Goal: Task Accomplishment & Management: Complete application form

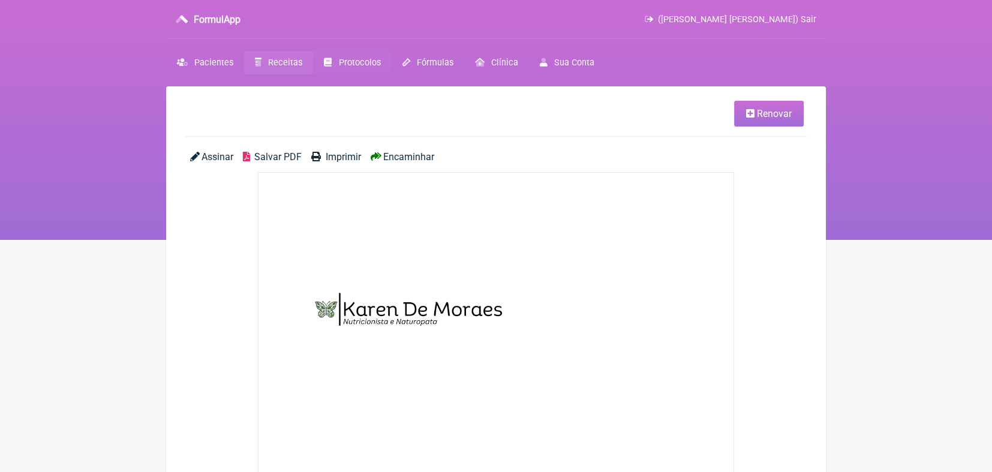
click at [356, 63] on span "Protocolos" at bounding box center [360, 63] width 42 height 10
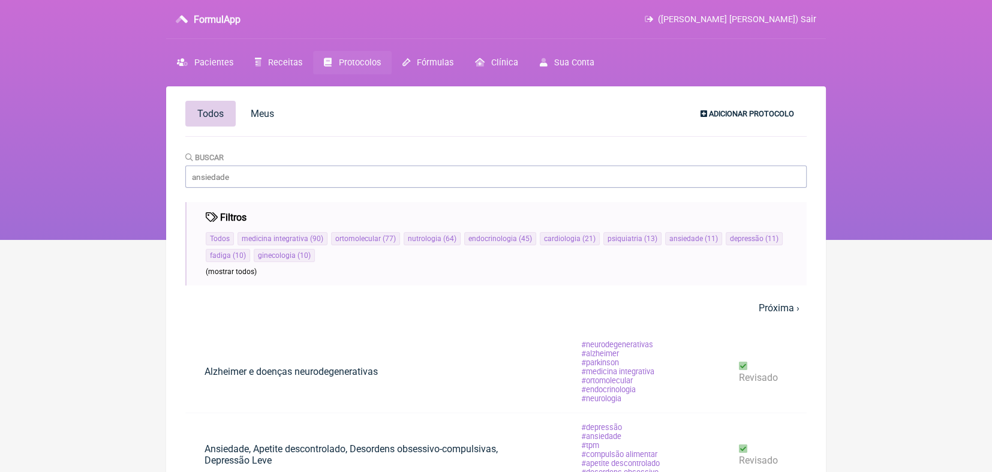
click at [771, 110] on span "Adicionar Protocolo" at bounding box center [751, 113] width 85 height 9
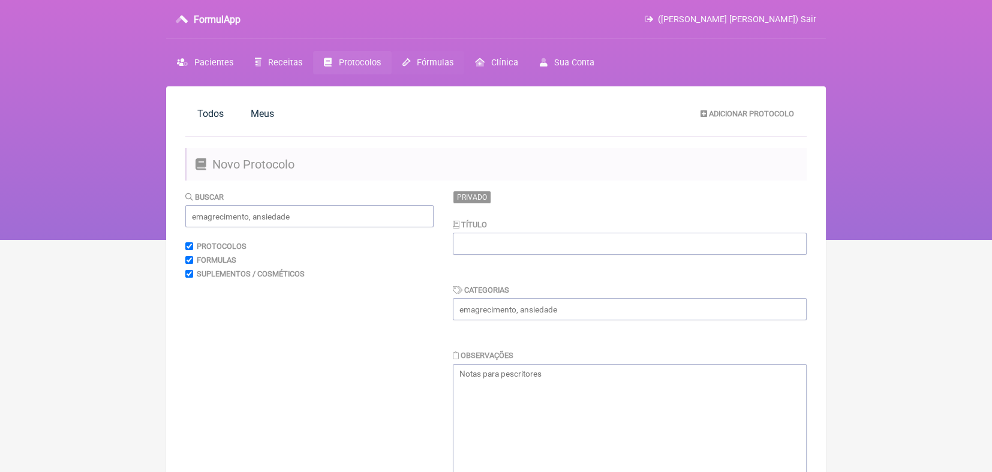
click at [430, 64] on span "Fórmulas" at bounding box center [435, 63] width 37 height 10
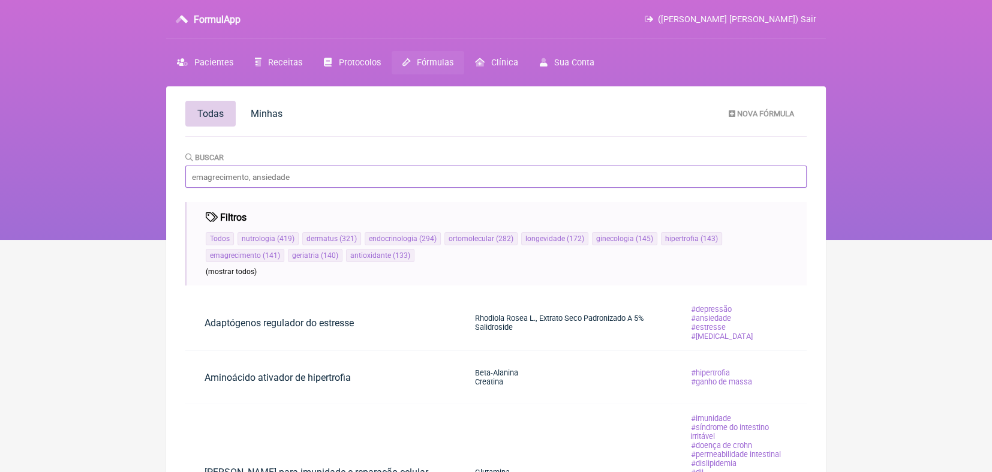
click at [281, 176] on input "Buscar" at bounding box center [496, 177] width 622 height 22
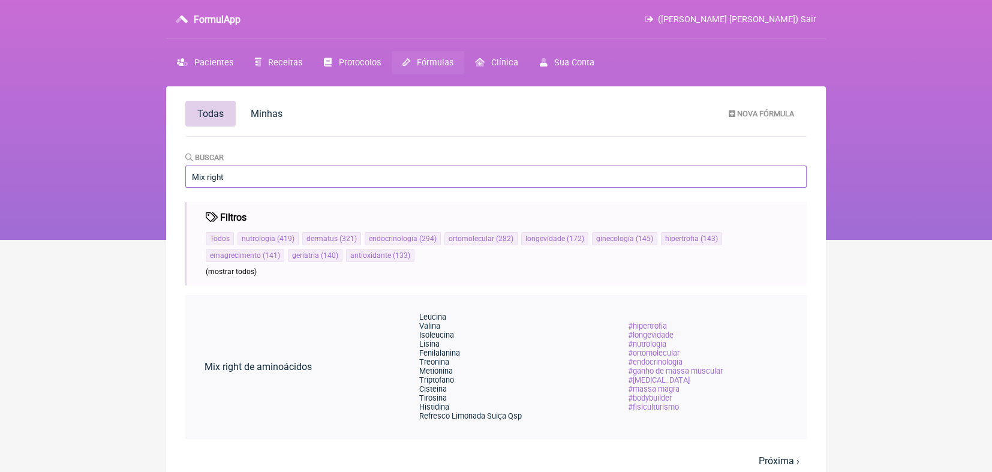
type input "Mix right"
click at [302, 367] on link "Mix right de aminoácidos" at bounding box center [258, 367] width 146 height 31
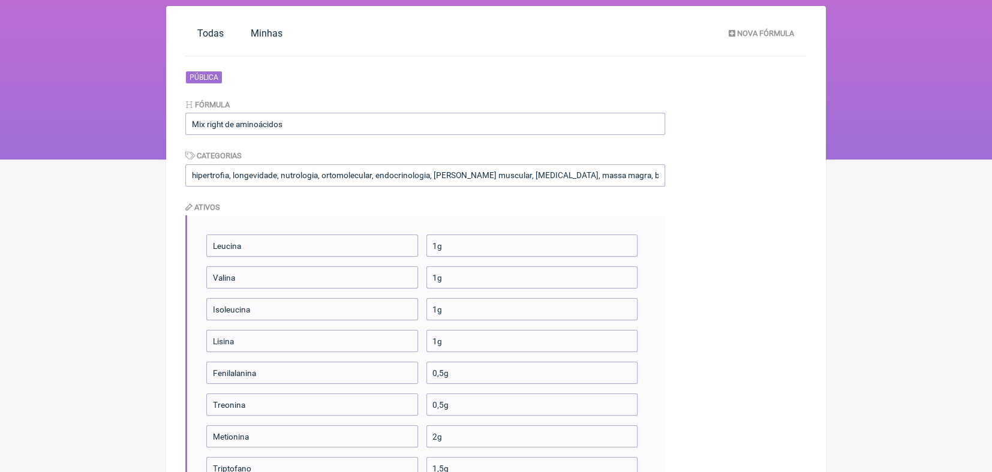
scroll to position [83, 0]
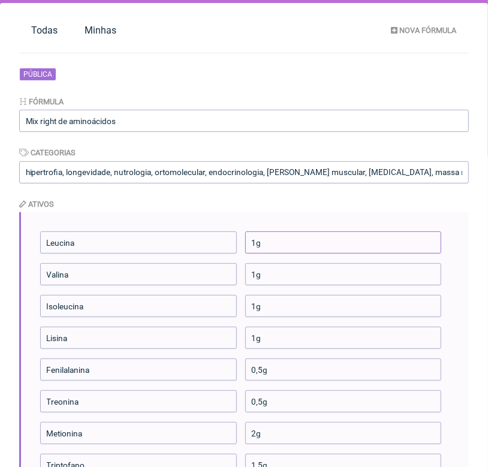
click at [256, 242] on input "1g" at bounding box center [343, 243] width 197 height 22
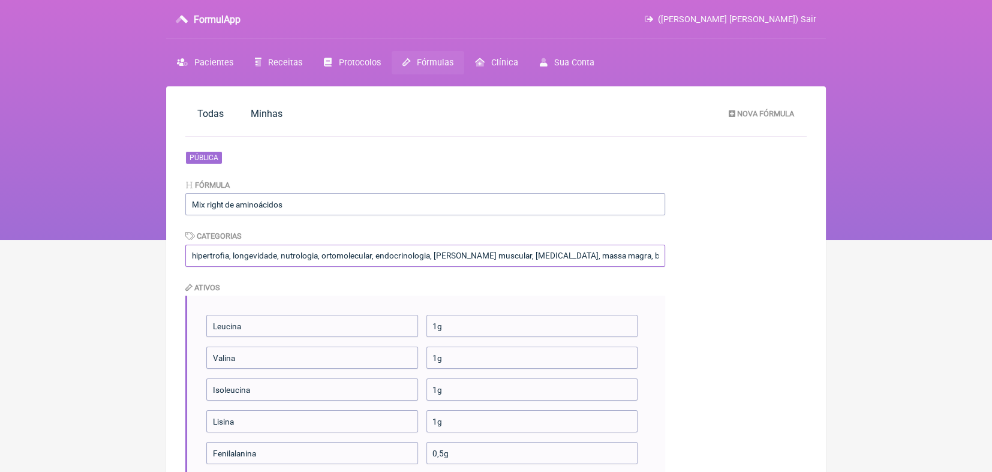
scroll to position [0, 64]
drag, startPoint x: 190, startPoint y: 255, endPoint x: 710, endPoint y: 253, distance: 519.6
click at [739, 114] on span "Nova Fórmula" at bounding box center [765, 113] width 57 height 9
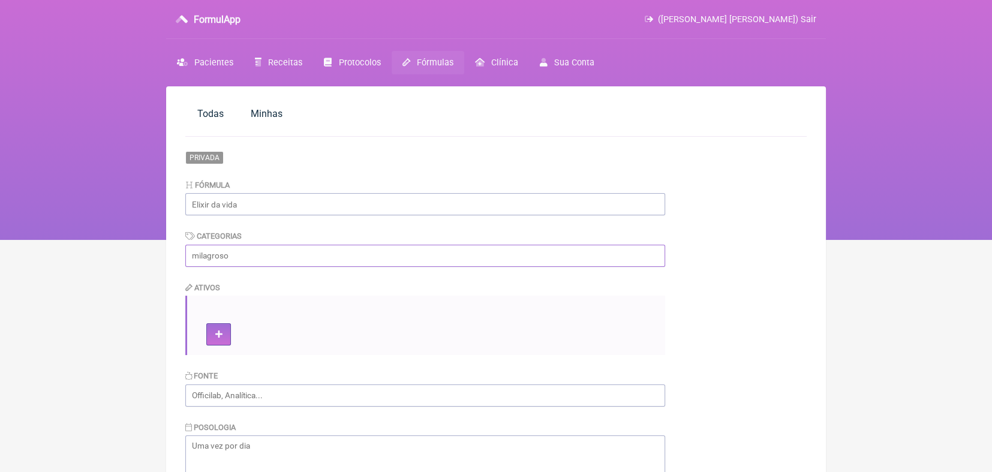
click at [281, 254] on input "text" at bounding box center [425, 256] width 480 height 22
paste input "hipertrofia, longevidade, nutrologia, ortomolecular, endocrinologia, ganho de m…"
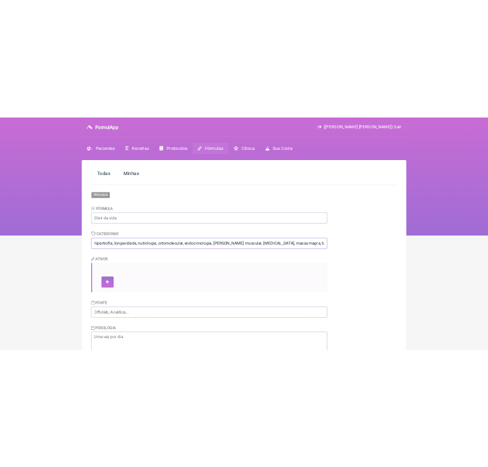
scroll to position [0, 63]
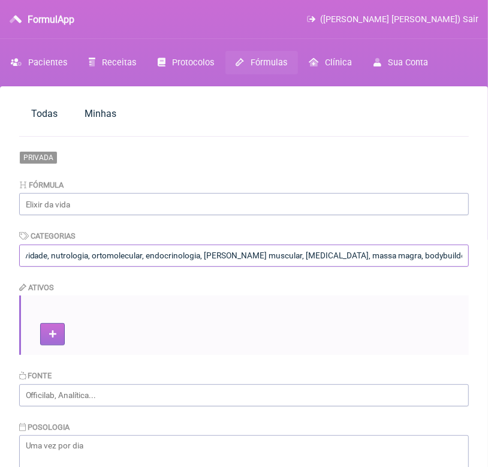
type input "hipertrofia, longevidade, nutrologia, ortomolecular, endocrinologia, ganho de m…"
click at [53, 338] on icon at bounding box center [52, 335] width 7 height 8
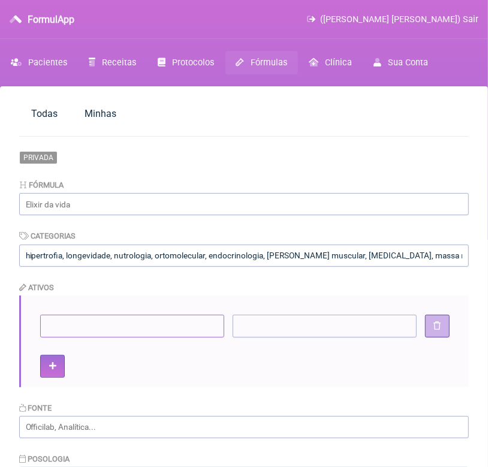
click at [55, 327] on input"] at bounding box center [132, 326] width 184 height 22
drag, startPoint x: 55, startPoint y: 327, endPoint x: 253, endPoint y: 326, distance: 198.6
click at [253, 326] on li "Leucina" at bounding box center [245, 326] width 410 height 22
type input"] "Leucina"
click at [253, 326] on input"] at bounding box center [325, 326] width 184 height 22
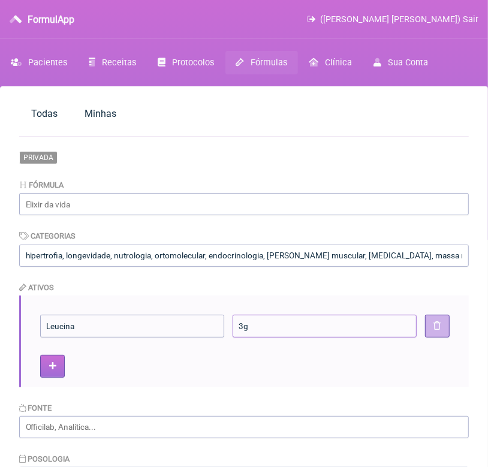
type input"] "3g"
click at [57, 364] on button at bounding box center [52, 366] width 25 height 22
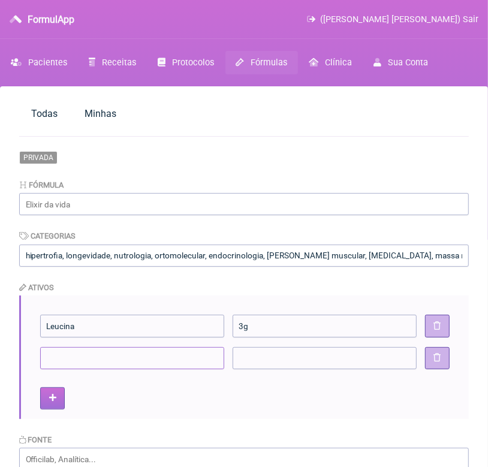
click at [57, 364] on input"] at bounding box center [132, 358] width 184 height 22
type input"] "Isoleucina"
type input"] "1,5g"
click at [59, 400] on button at bounding box center [52, 399] width 25 height 22
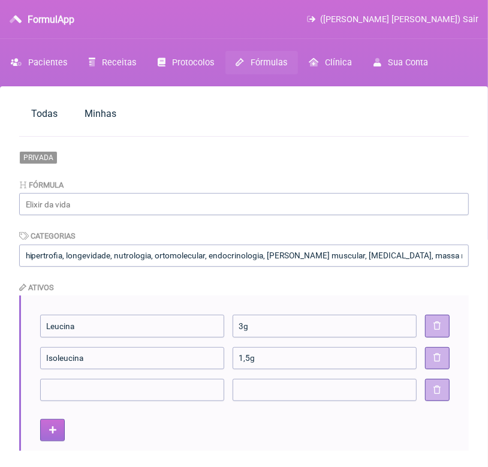
click at [59, 400] on input"] at bounding box center [132, 390] width 184 height 22
click at [51, 427] on icon at bounding box center [52, 431] width 7 height 8
click at [49, 458] on button at bounding box center [52, 462] width 25 height 22
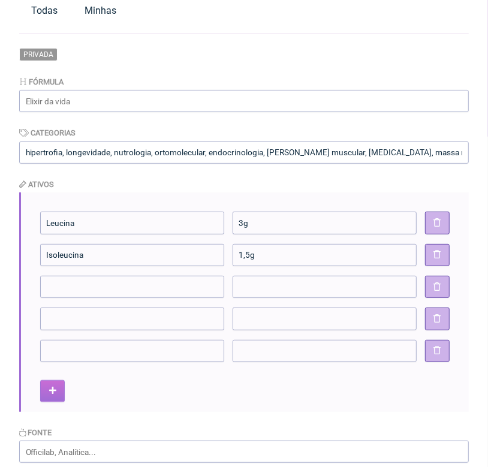
scroll to position [106, 0]
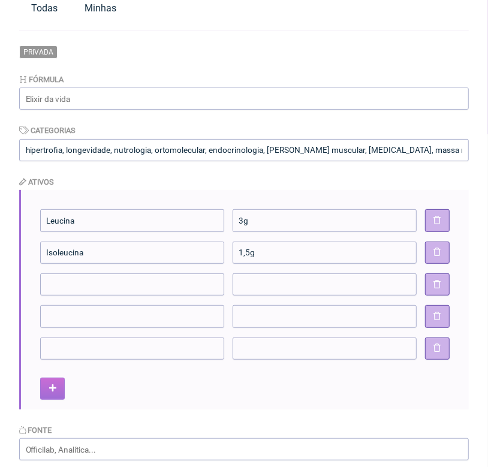
click at [47, 389] on button at bounding box center [52, 389] width 25 height 22
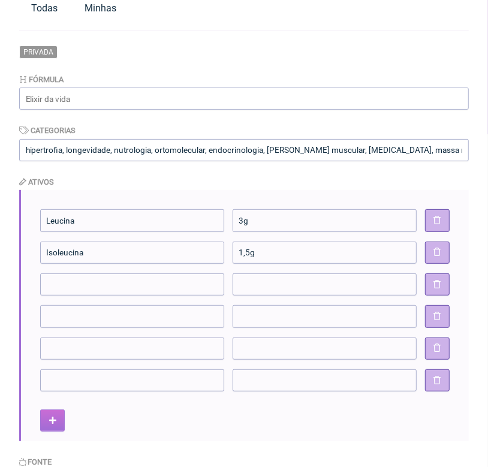
click at [49, 418] on icon at bounding box center [52, 421] width 7 height 8
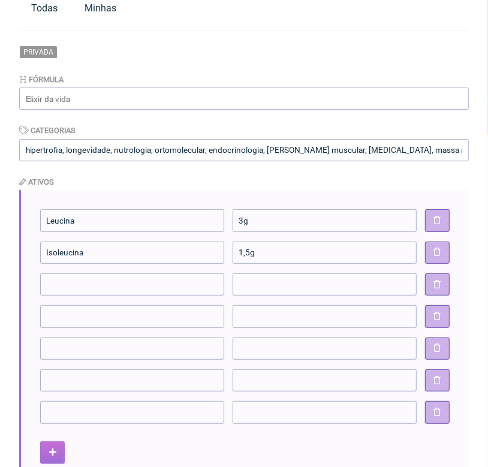
click at [51, 454] on icon at bounding box center [52, 453] width 7 height 8
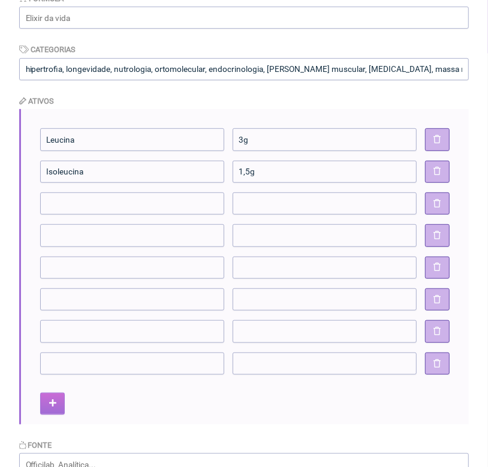
scroll to position [196, 0]
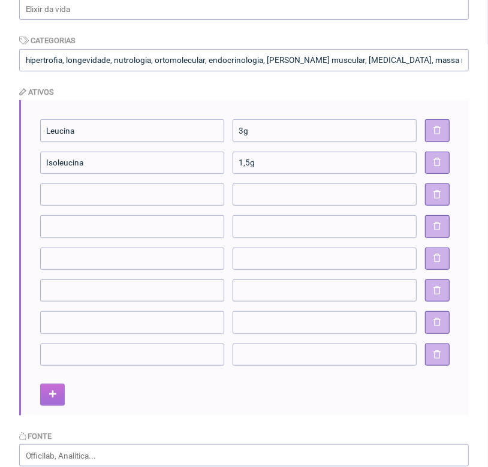
click at [53, 398] on icon at bounding box center [52, 395] width 7 height 8
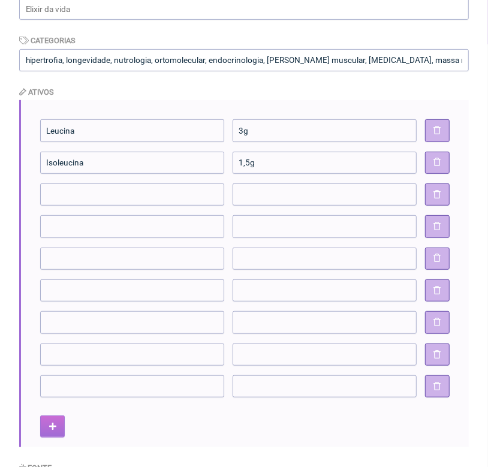
click at [50, 427] on icon at bounding box center [52, 427] width 7 height 8
click at [107, 194] on input"] at bounding box center [132, 195] width 184 height 22
type input"] "Valina"
type input"] "1,5g"
click at [101, 222] on input"] at bounding box center [132, 226] width 184 height 22
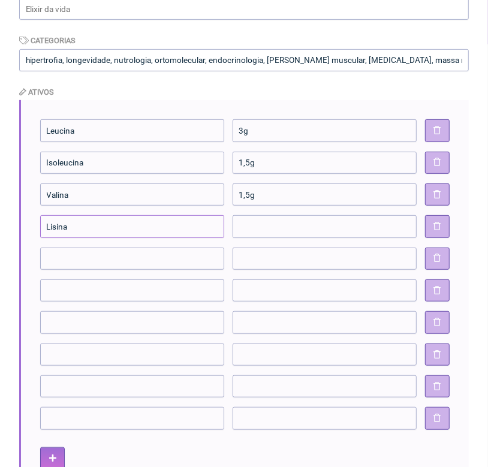
type input"] "Lisina"
type input"] "1,8g"
click at [52, 254] on input"] at bounding box center [132, 259] width 184 height 22
type input"] "Treonina"
type input"] "1,30g"
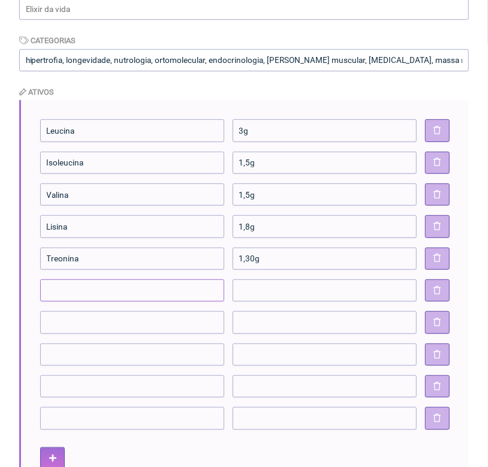
click at [47, 287] on input"] at bounding box center [132, 291] width 184 height 22
type input"] "Fenilalanina"
type input"] "1,20g"
click at [175, 327] on input"] at bounding box center [132, 322] width 184 height 22
type input"] "Metionina"
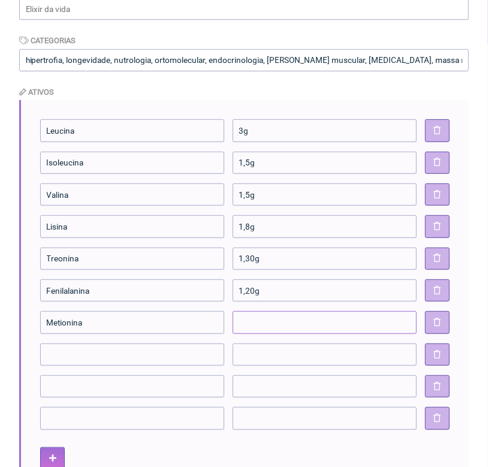
click at [268, 325] on input"] at bounding box center [325, 322] width 184 height 22
type input"] "0,60g"
click at [151, 359] on input"] at bounding box center [132, 355] width 184 height 22
type input"] "Triptofano"
click at [265, 353] on input"] at bounding box center [325, 355] width 184 height 22
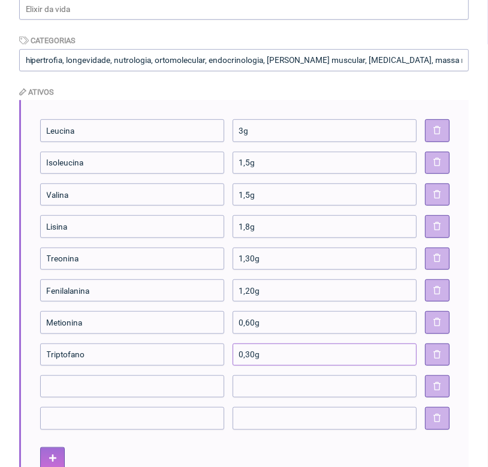
type input"] "0,30g"
click at [207, 386] on input"] at bounding box center [132, 387] width 184 height 22
type input"] "Histidina"
type input"] "0,80g"
click at [442, 419] on button at bounding box center [437, 418] width 25 height 22
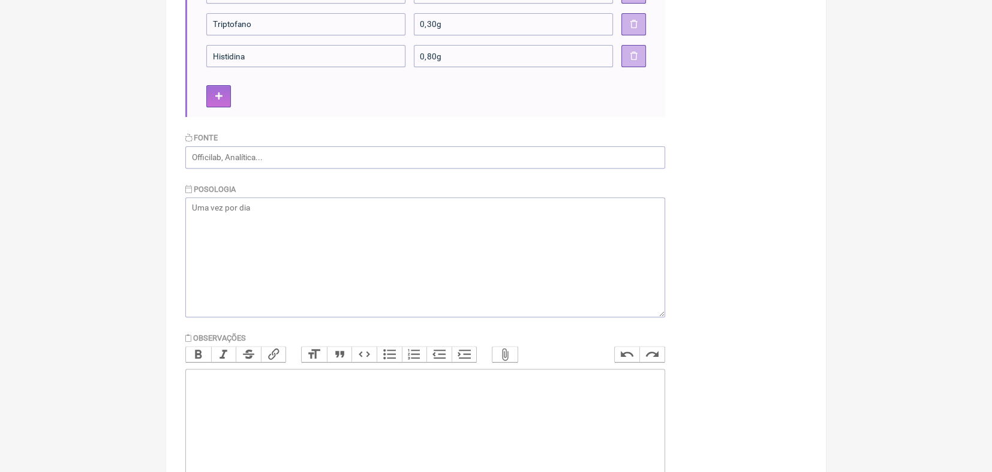
scroll to position [527, 0]
click at [424, 155] on input "text" at bounding box center [425, 157] width 480 height 22
click at [236, 205] on textarea at bounding box center [425, 257] width 480 height 120
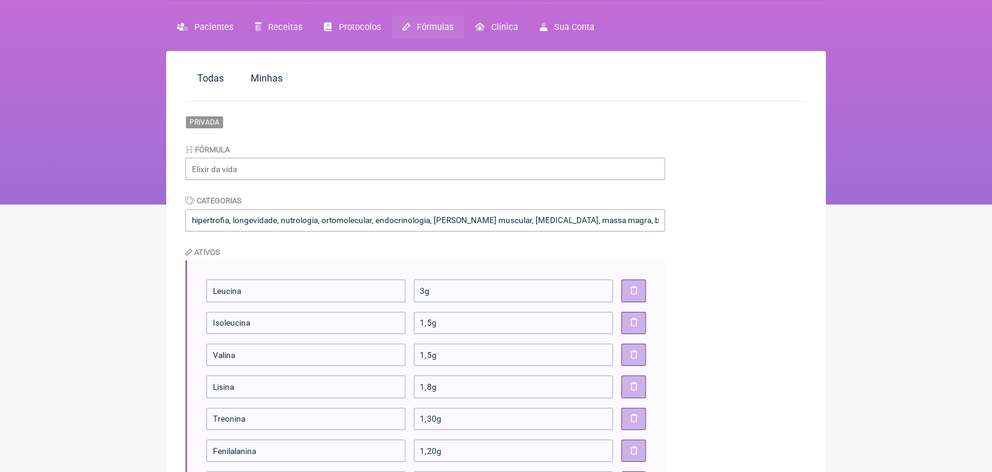
scroll to position [34, 0]
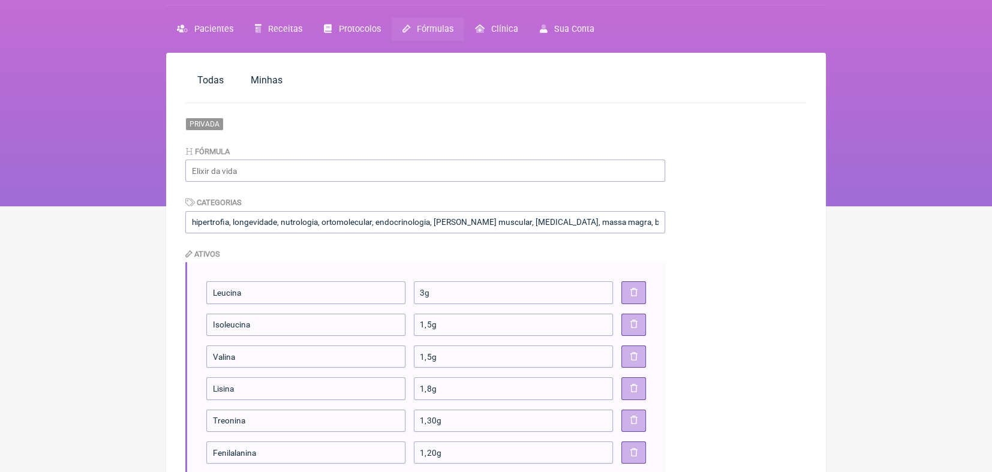
type textarea "Tomar 1x/dia, após o treino"
click at [200, 169] on input "text" at bounding box center [425, 171] width 480 height 22
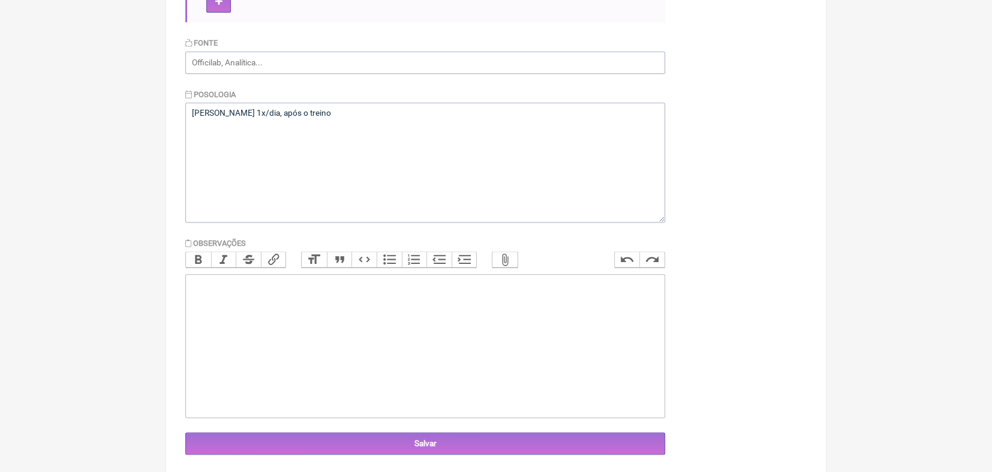
scroll to position [624, 0]
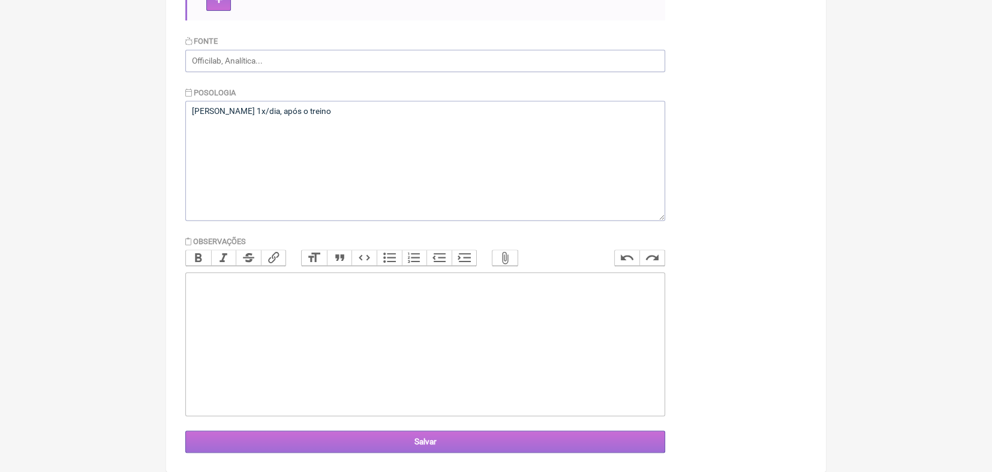
type input "Mix Right"
click at [421, 440] on input "Salvar" at bounding box center [425, 442] width 480 height 22
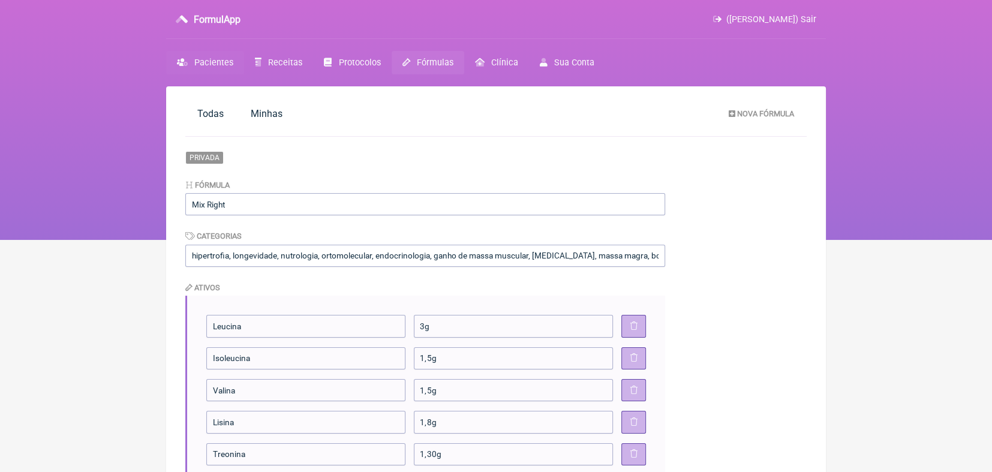
click at [215, 64] on span "Pacientes" at bounding box center [213, 63] width 39 height 10
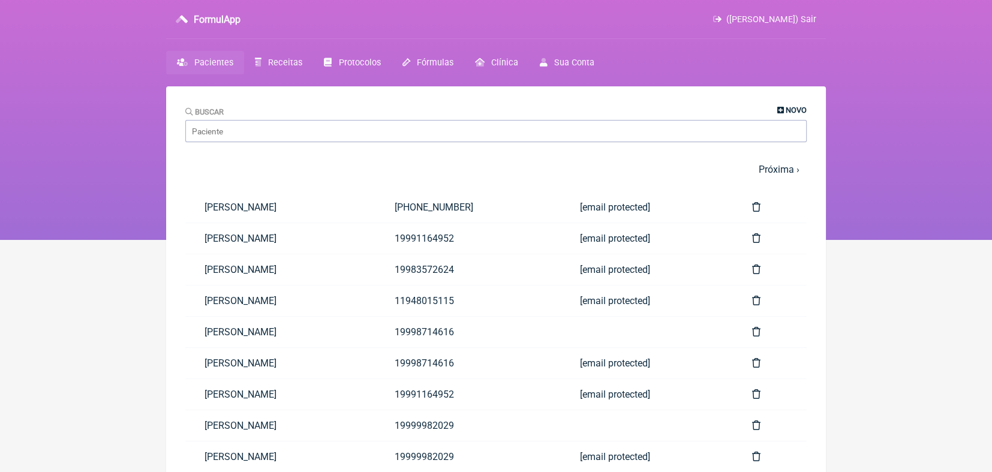
click at [781, 108] on icon at bounding box center [781, 111] width 7 height 8
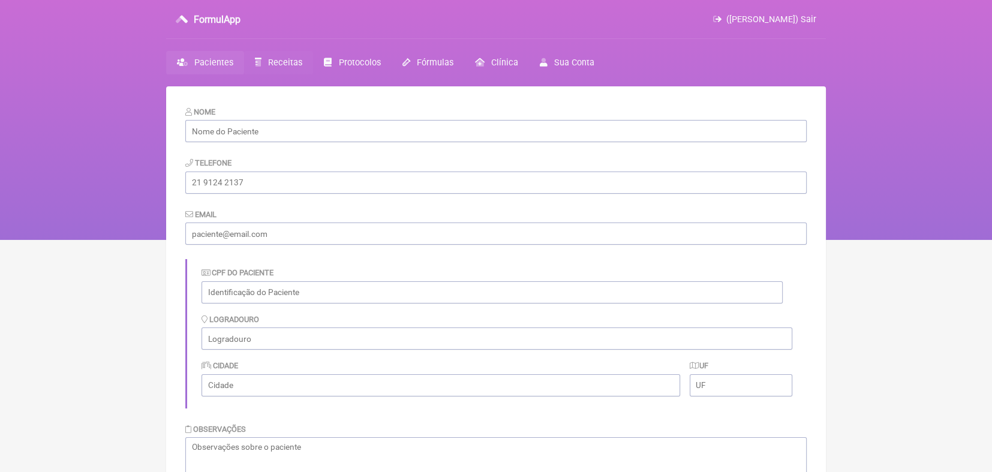
click at [281, 62] on span "Receitas" at bounding box center [285, 63] width 34 height 10
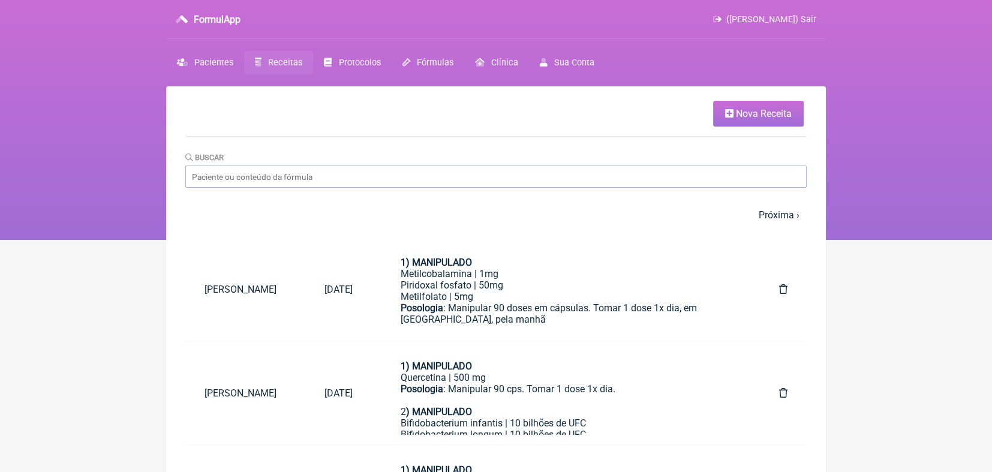
click at [769, 112] on span "Nova Receita" at bounding box center [764, 113] width 56 height 11
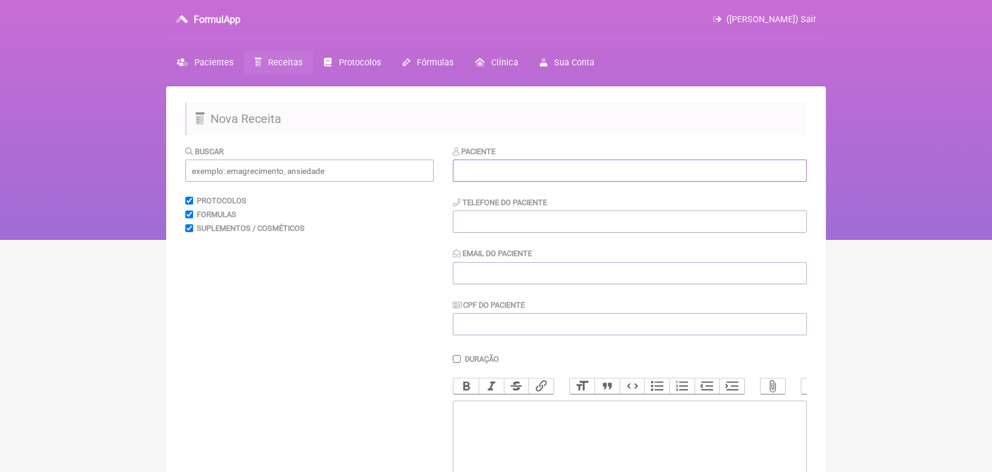
click at [499, 168] on input "text" at bounding box center [630, 171] width 354 height 22
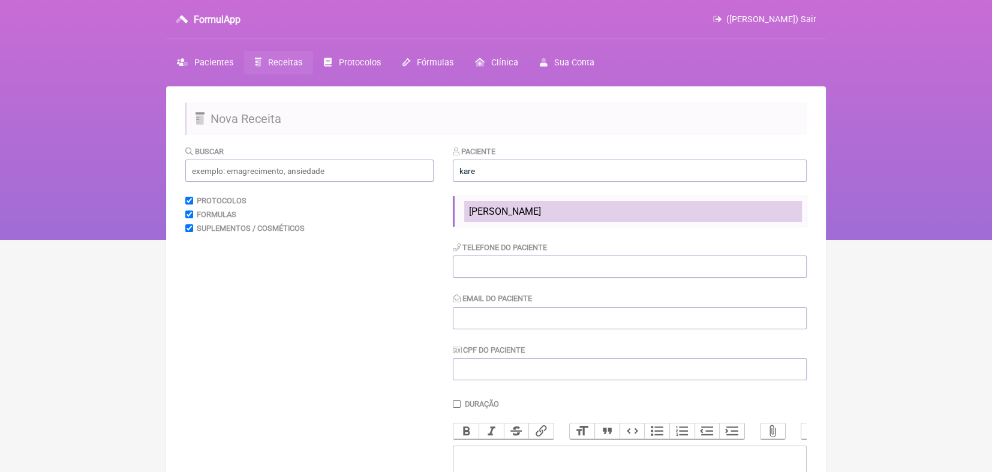
click at [491, 213] on span "[PERSON_NAME] [PERSON_NAME]" at bounding box center [505, 211] width 72 height 11
type input "[PERSON_NAME] [PERSON_NAME]"
type input "19991164952"
type input "moraeskaren@hotmail.com"
type input "86450824620"
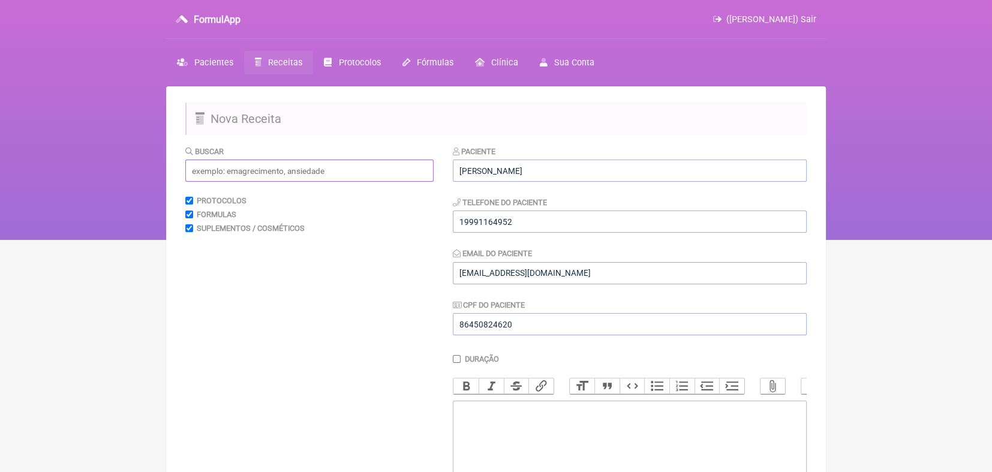
click at [362, 172] on input "text" at bounding box center [309, 171] width 248 height 22
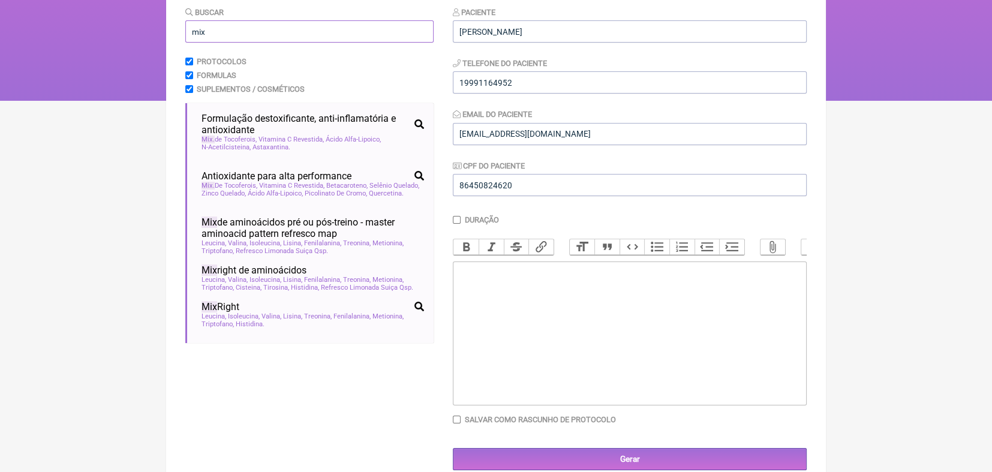
scroll to position [139, 0]
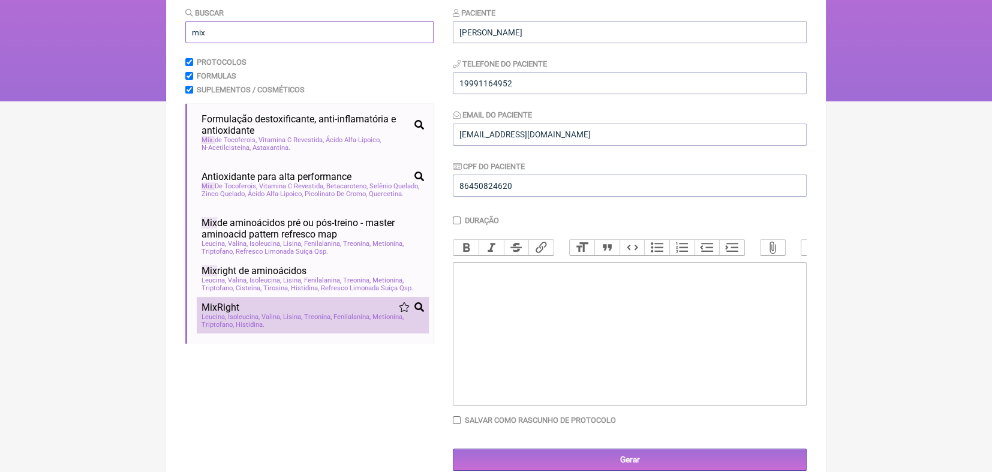
type input "mix"
click at [345, 313] on div "Mix Right" at bounding box center [313, 307] width 223 height 11
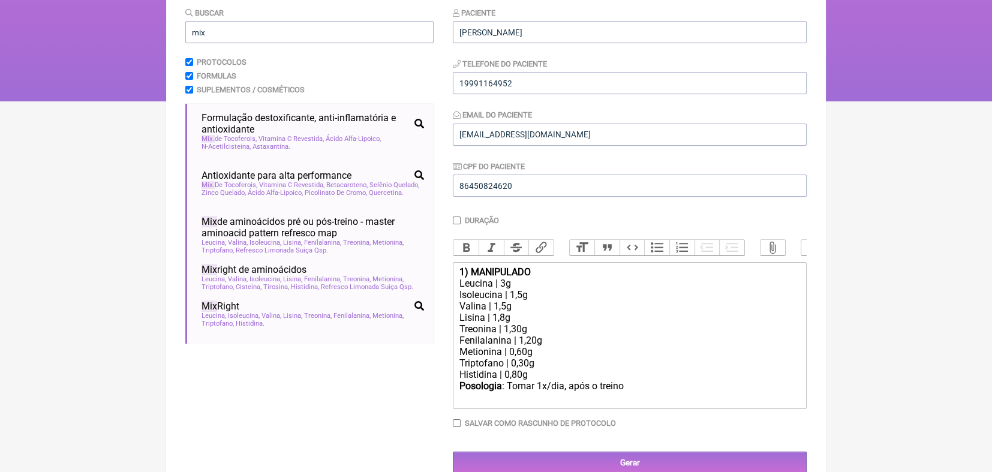
scroll to position [0, 0]
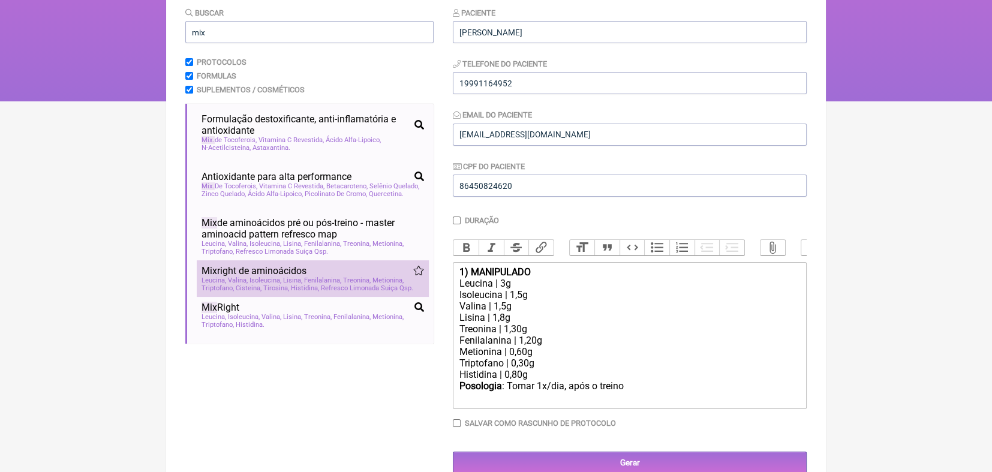
click at [316, 292] on span "Histidina" at bounding box center [305, 288] width 28 height 8
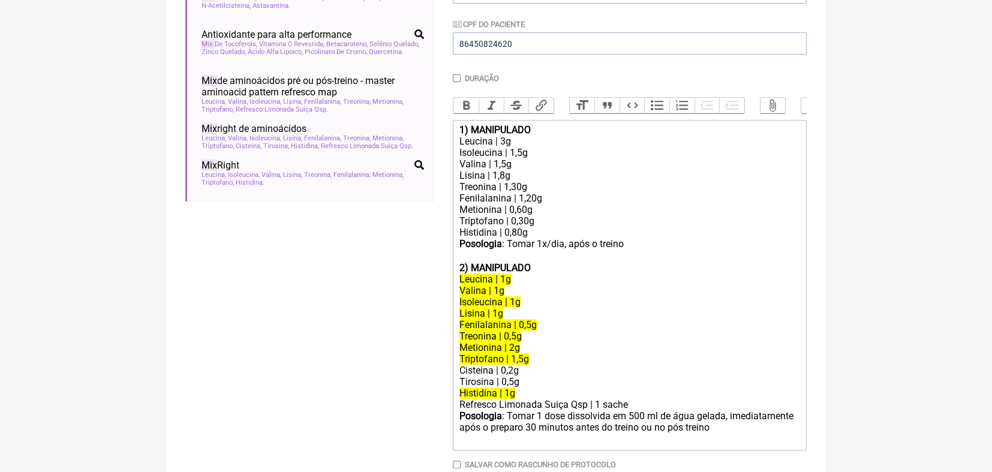
scroll to position [280, 0]
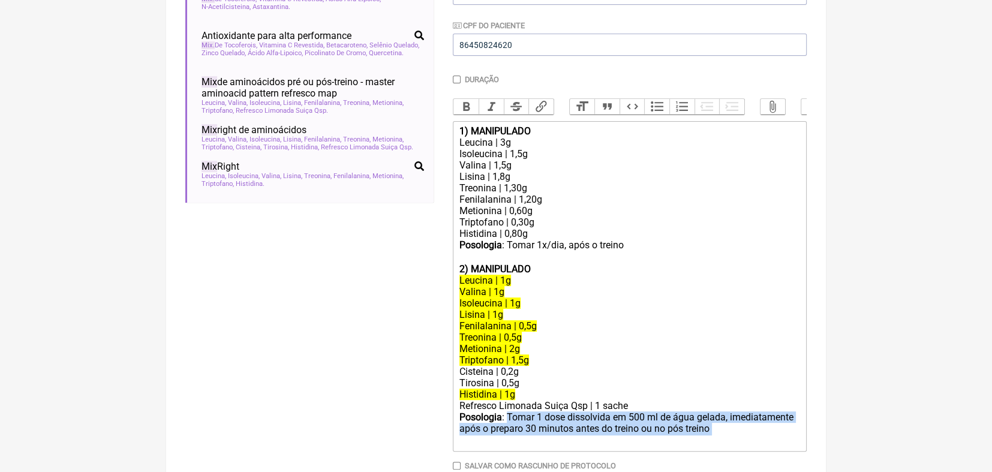
drag, startPoint x: 506, startPoint y: 431, endPoint x: 719, endPoint y: 441, distance: 212.6
click at [719, 441] on div "Posologia : Tomar 1 dose dissolvida em 500 ml de água gelada, imediatamente apó…" at bounding box center [630, 429] width 341 height 35
copy div "Tomar 1 dose dissolvida em 500 ml de água gelada, imediatamente após o preparo …"
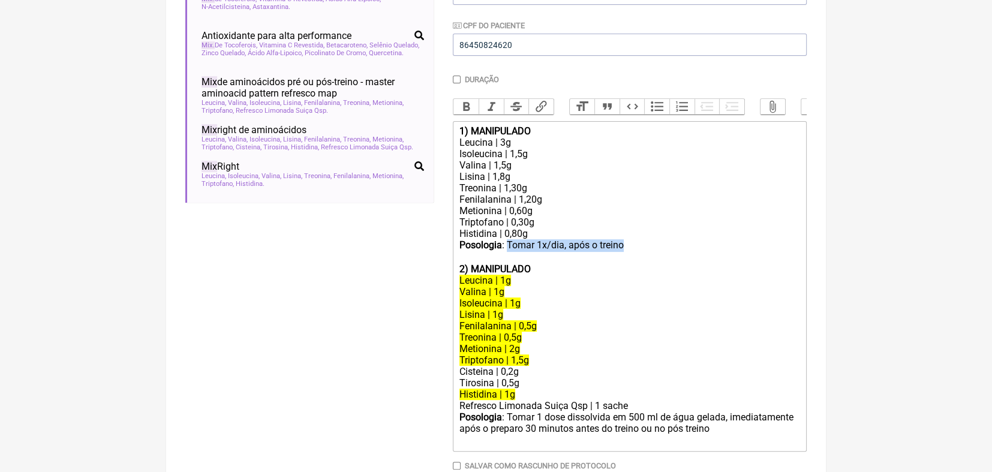
drag, startPoint x: 508, startPoint y: 260, endPoint x: 625, endPoint y: 254, distance: 117.2
click at [625, 254] on div "Posologia : Tomar 1x/dia, após o treino ㅤ" at bounding box center [630, 251] width 341 height 24
paste trix-editor "dose dissolvida em 500 ml de água gelada, imediatamente após o preparo 30 minut…"
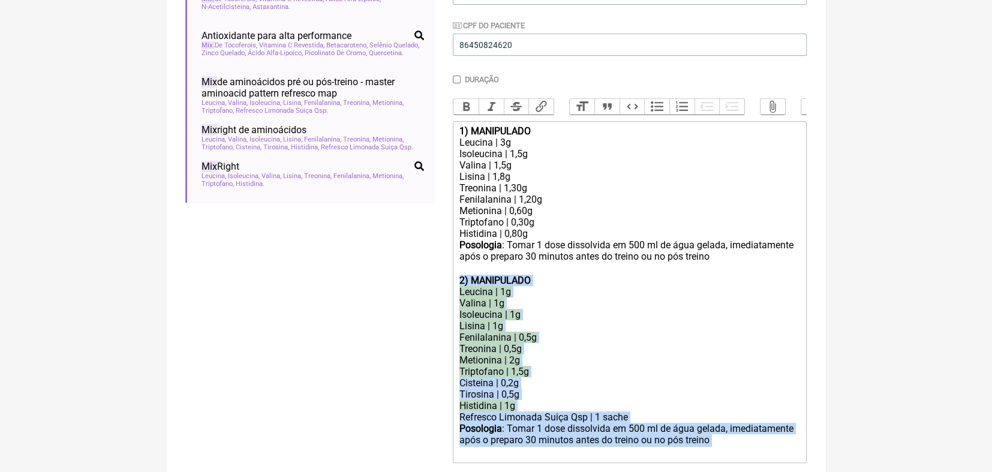
drag, startPoint x: 457, startPoint y: 290, endPoint x: 721, endPoint y: 454, distance: 309.9
click at [721, 454] on trix-editor "1) MANIPULADO Leucina | 3g Isoleucina | 1,5g Valina | 1,5g Lisina | 1,8g Treoni…" at bounding box center [630, 292] width 354 height 342
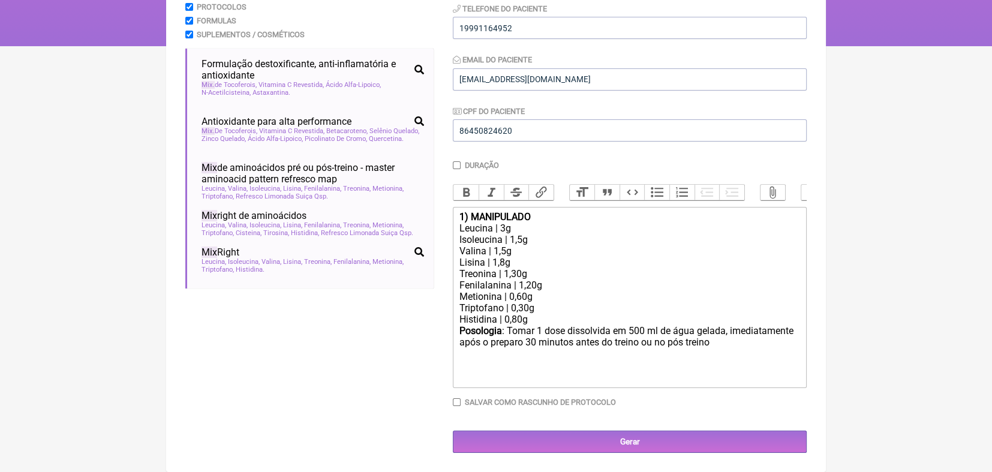
scroll to position [206, 0]
type trix-editor "<div><strong>1) MANIPULADO</strong></div><div>Leucina | 3g</div><div>Isoleucina…"
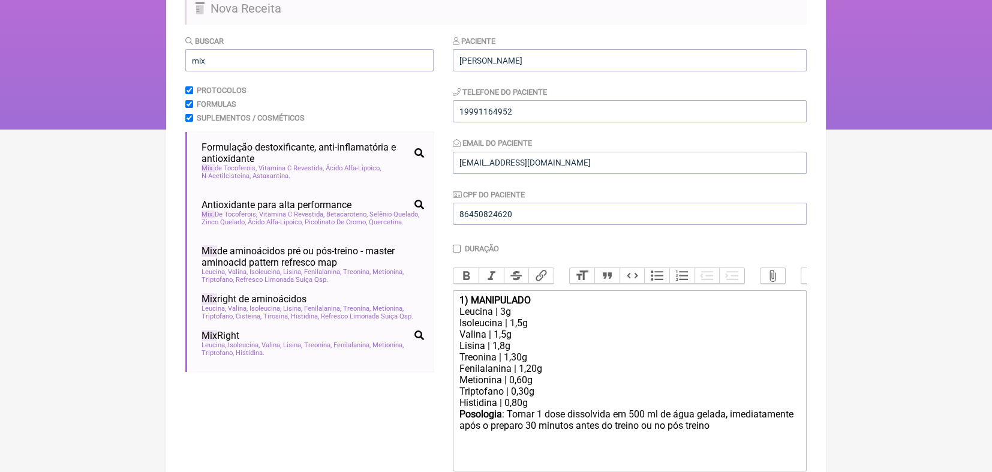
scroll to position [0, 0]
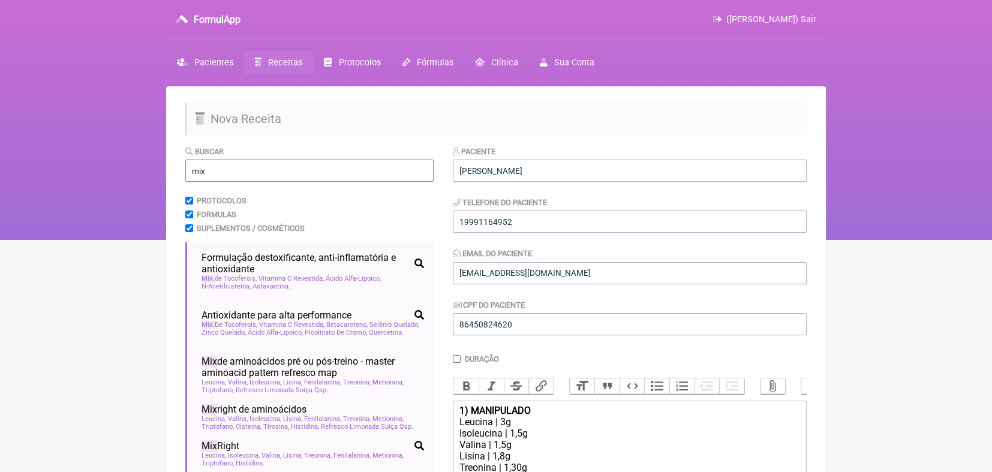
click at [284, 169] on input "mix" at bounding box center [309, 171] width 248 height 22
type input "m"
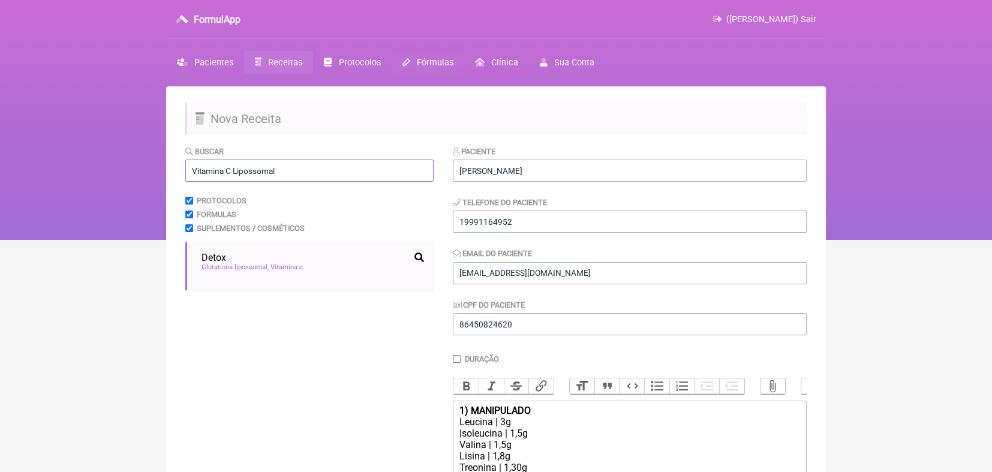
type input "Vitamina C Lipossomal"
click at [436, 62] on span "Fórmulas" at bounding box center [435, 63] width 37 height 10
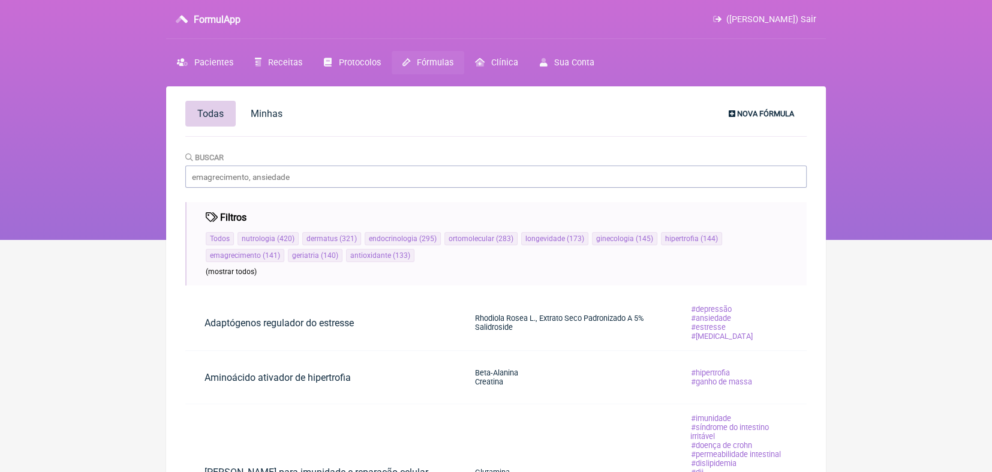
click at [740, 111] on span "Nova Fórmula" at bounding box center [765, 113] width 57 height 9
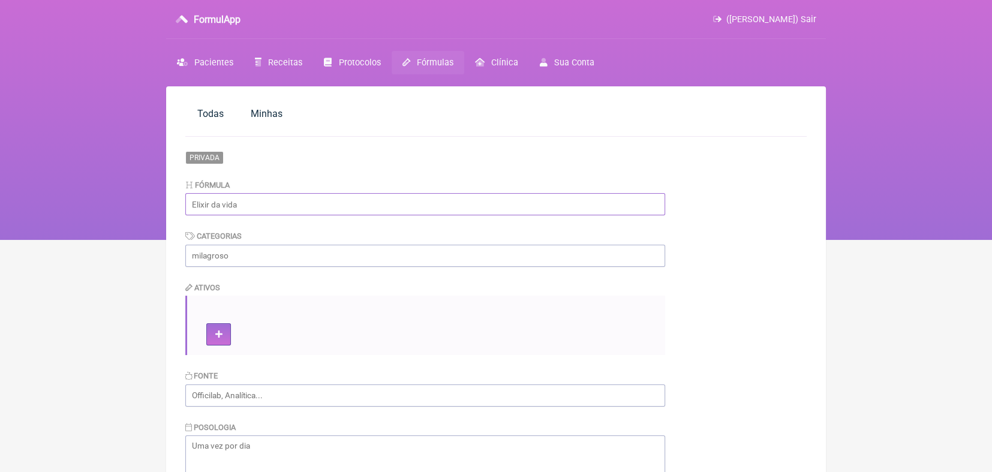
click at [372, 206] on input "text" at bounding box center [425, 204] width 480 height 22
type input "Antioxidante"
click at [335, 259] on input "text" at bounding box center [425, 256] width 480 height 22
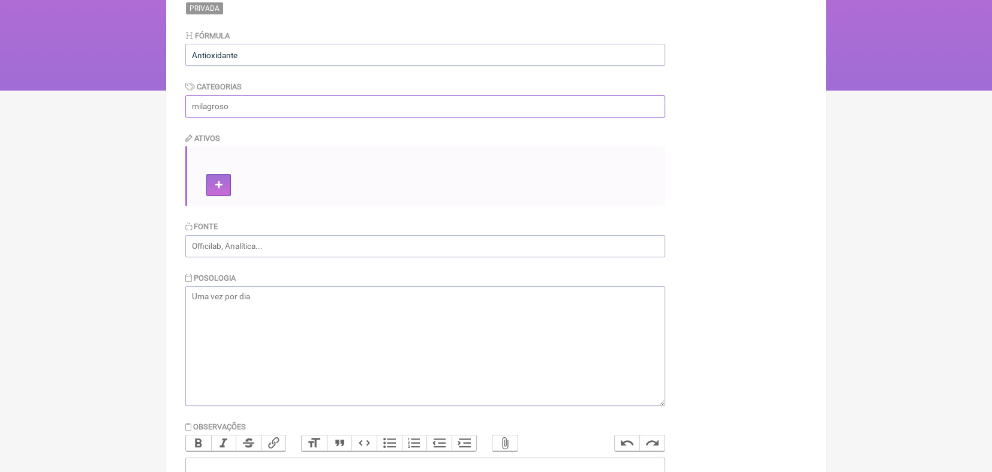
scroll to position [148, 0]
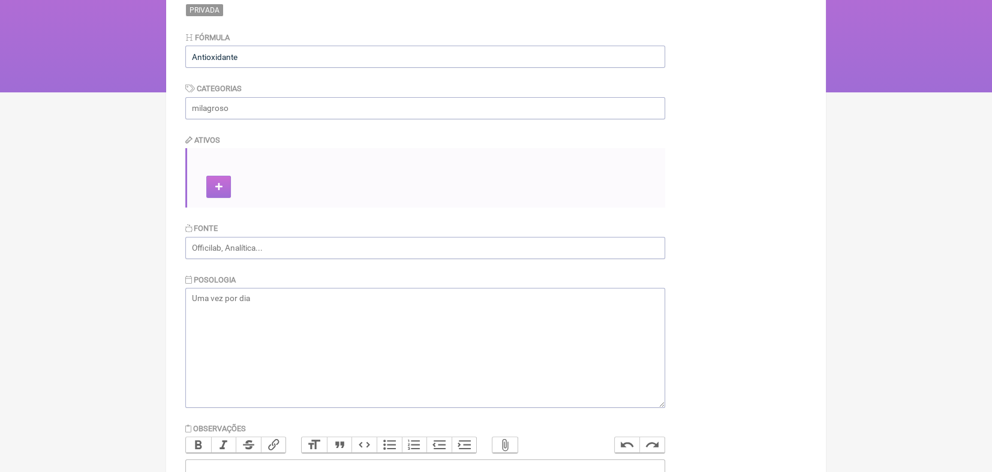
click at [217, 193] on button at bounding box center [218, 187] width 25 height 22
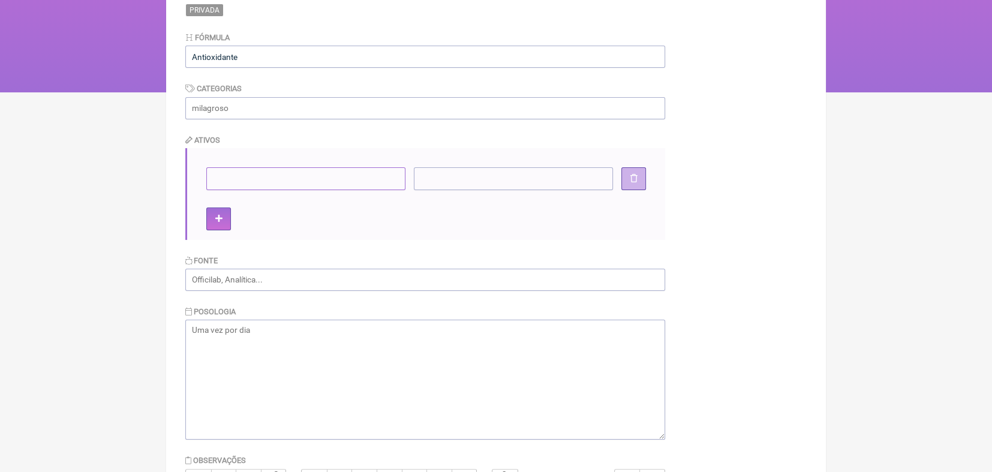
click at [220, 181] on input"] at bounding box center [305, 178] width 199 height 22
type input"] "Vitamina C lipossomal"
click at [421, 176] on input"] at bounding box center [513, 178] width 199 height 22
type input"] "1000mg"
drag, startPoint x: 251, startPoint y: 55, endPoint x: 175, endPoint y: 62, distance: 77.2
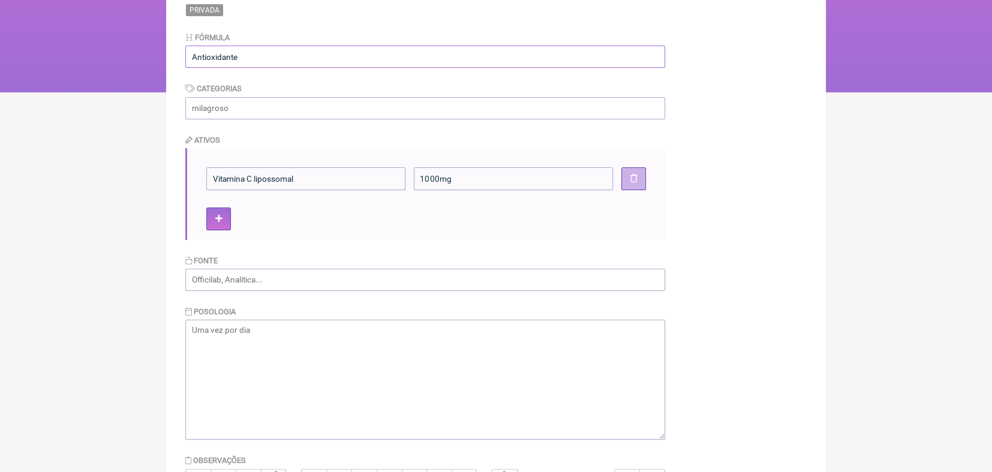
click at [175, 62] on main "Todas Minhas Privada Fórmula Antioxidante Categorias Ativos Vitamina C lipossom…" at bounding box center [496, 315] width 660 height 753
click at [199, 106] on input "text" at bounding box center [425, 108] width 480 height 22
paste input "Antioxidante"
type input "Antioxidante"
click at [214, 56] on input "text" at bounding box center [425, 57] width 480 height 22
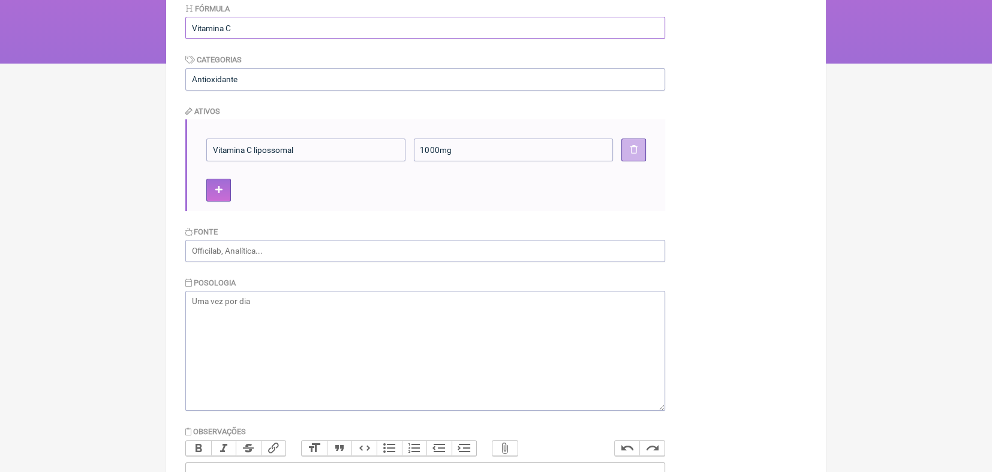
scroll to position [173, 0]
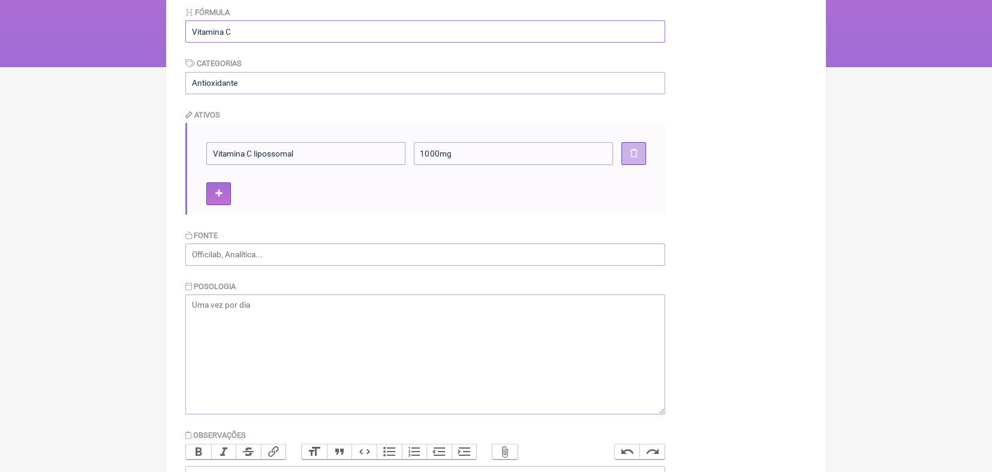
type input "Vitamina C"
click at [212, 307] on textarea at bounding box center [425, 355] width 480 height 120
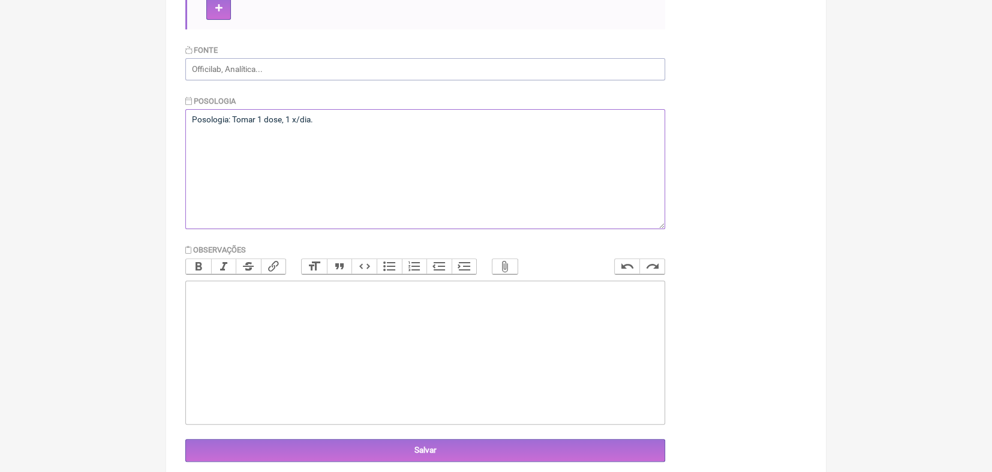
scroll to position [368, 0]
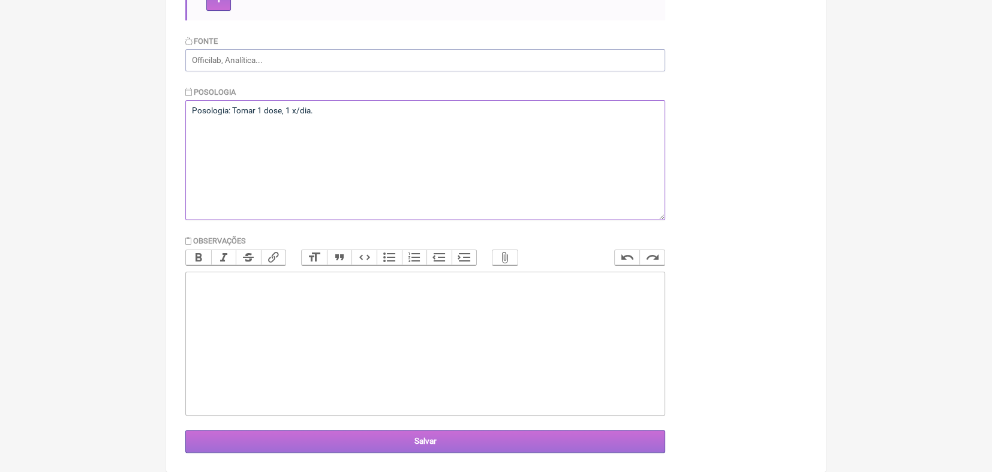
type textarea "Posologia: Tomar 1 dose, 1 x/dia."
click at [421, 440] on input "Salvar" at bounding box center [425, 441] width 480 height 22
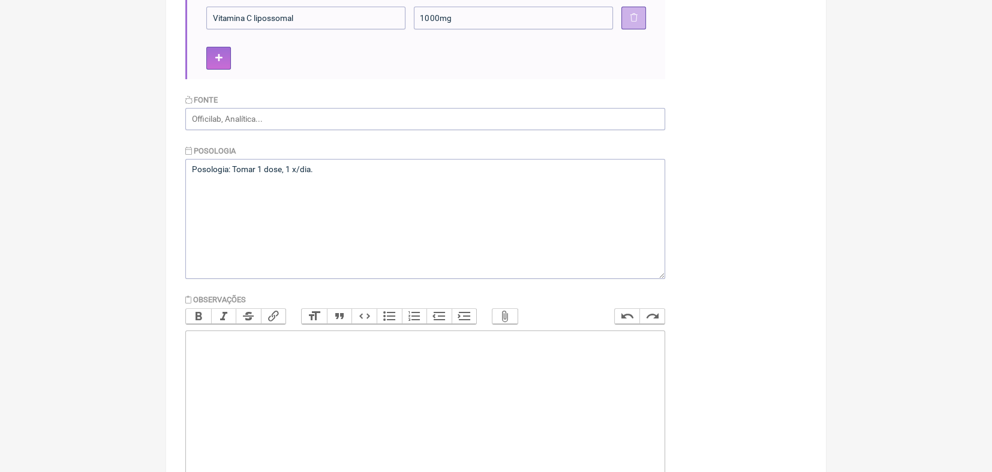
scroll to position [368, 0]
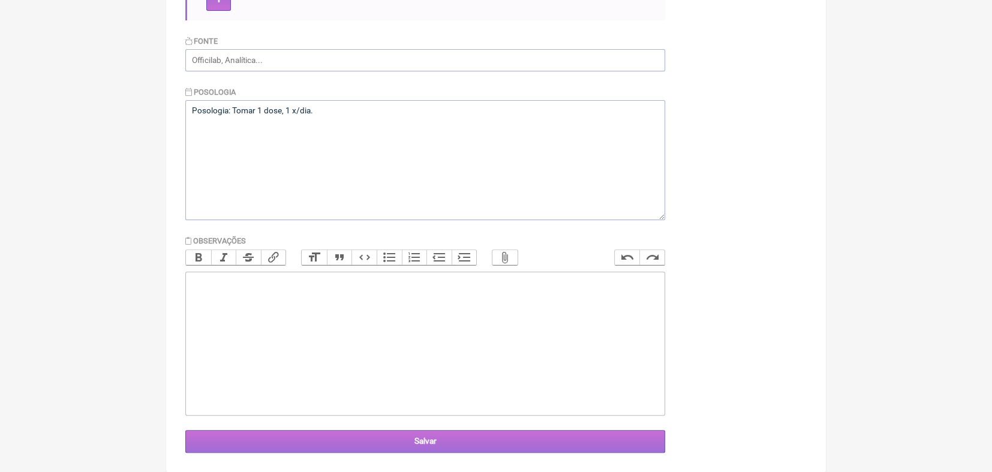
click at [417, 443] on input "Salvar" at bounding box center [425, 441] width 480 height 22
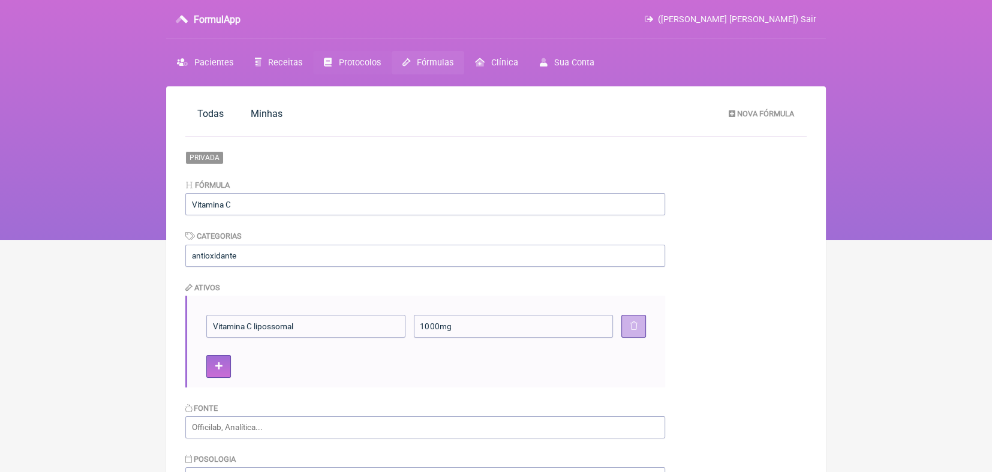
click at [350, 65] on span "Protocolos" at bounding box center [360, 63] width 42 height 10
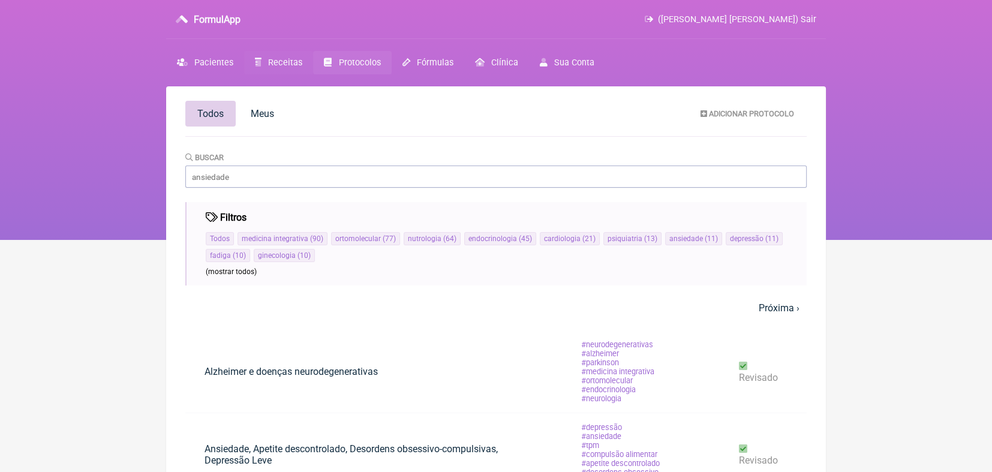
click at [282, 60] on span "Receitas" at bounding box center [285, 63] width 34 height 10
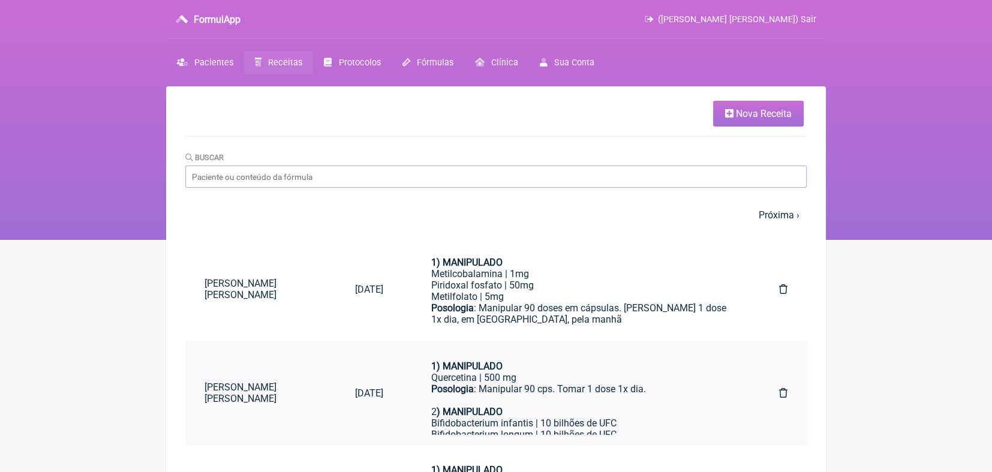
click at [293, 393] on link "Karen S P De Moraes" at bounding box center [260, 393] width 151 height 42
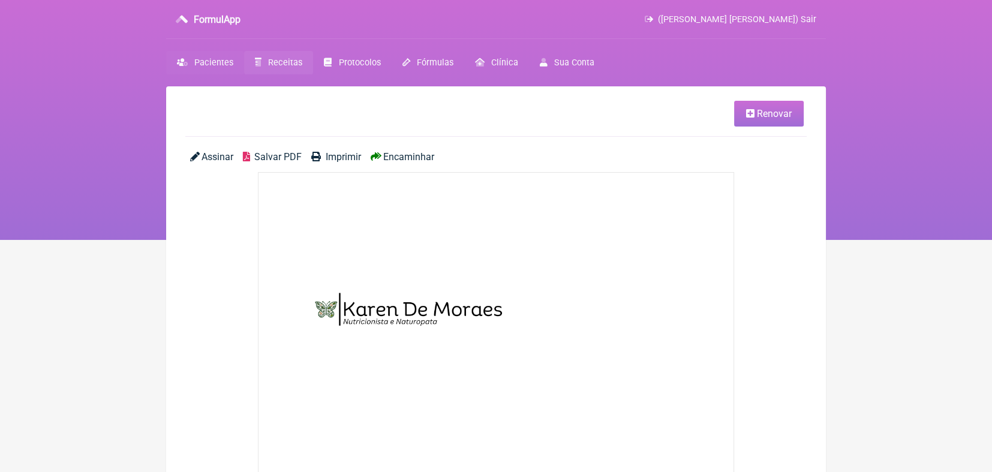
click at [229, 61] on span "Pacientes" at bounding box center [213, 63] width 39 height 10
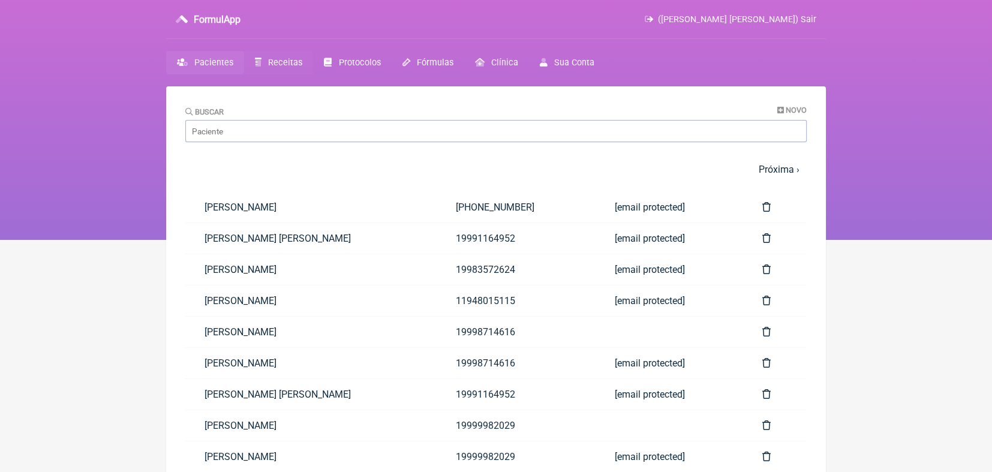
click at [289, 62] on span "Receitas" at bounding box center [285, 63] width 34 height 10
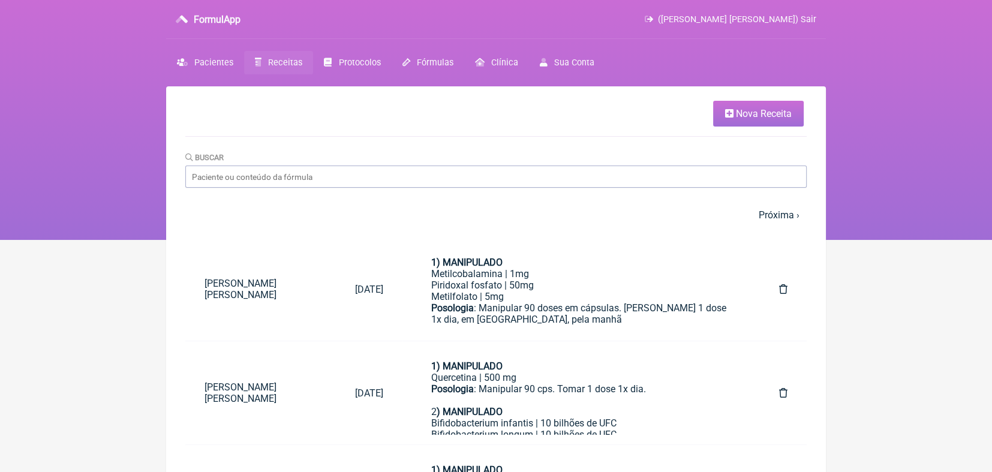
click at [739, 118] on span "Nova Receita" at bounding box center [764, 113] width 56 height 11
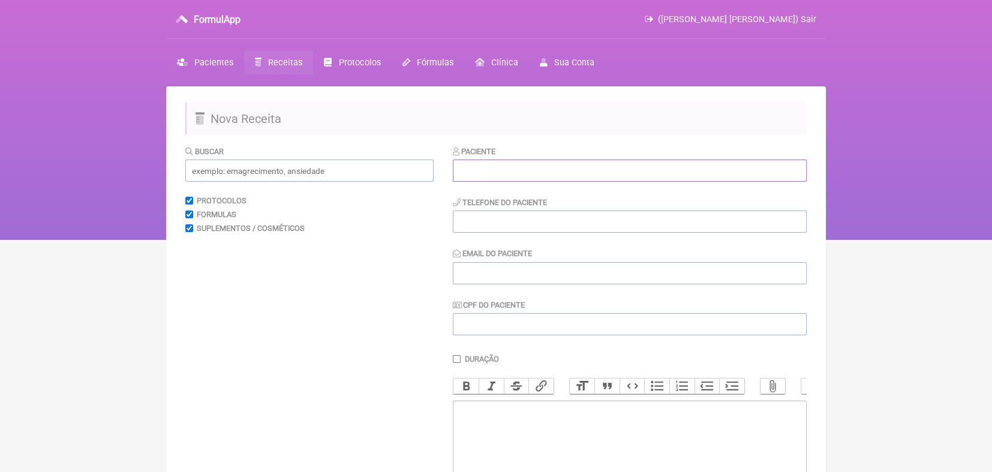
click at [566, 177] on input "text" at bounding box center [630, 171] width 354 height 22
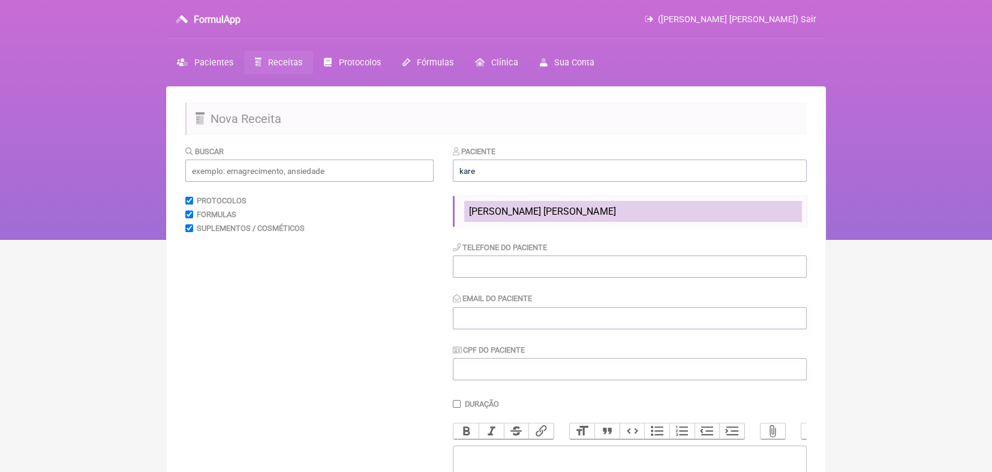
click at [541, 211] on span "Karen S P De Moraes" at bounding box center [542, 211] width 146 height 11
type input "Karen S P De Moraes"
type input "19991164952"
type input "moraeskaren@hotmail.com"
type input "86450824620"
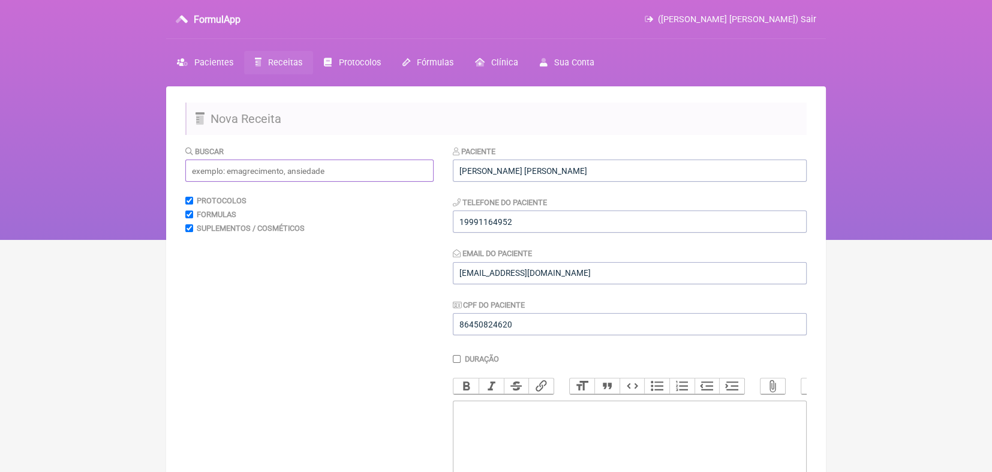
click at [380, 165] on input "text" at bounding box center [309, 171] width 248 height 22
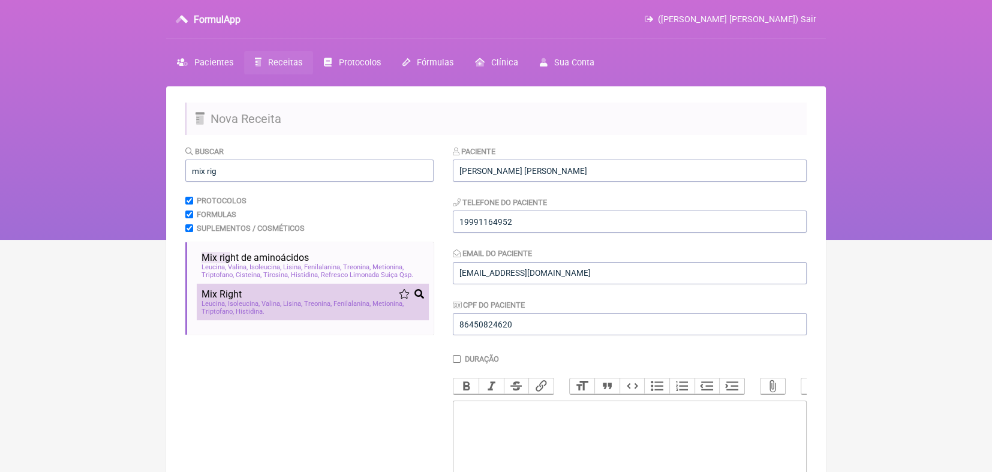
click at [322, 302] on span "Treonina" at bounding box center [318, 304] width 28 height 8
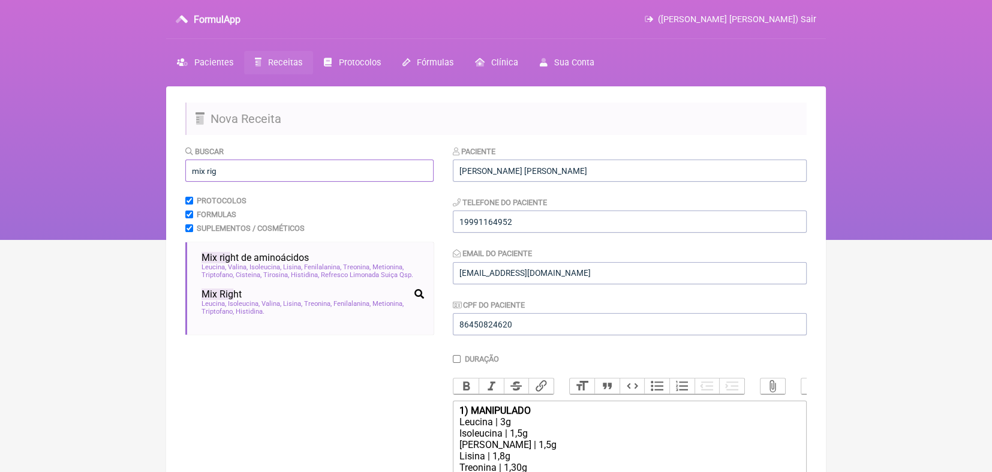
click at [329, 166] on input "mix rig" at bounding box center [309, 171] width 248 height 22
type input "m"
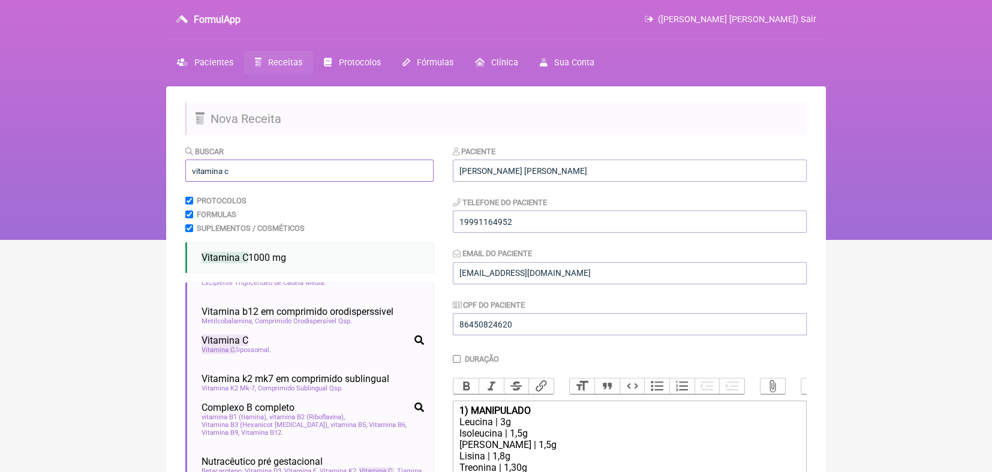
scroll to position [25, 0]
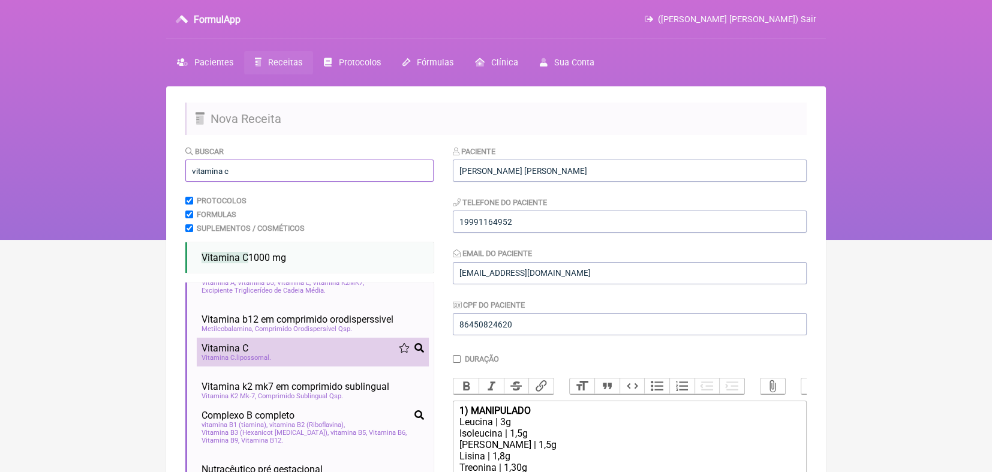
type input "vitamina c"
click at [295, 349] on div "Vitamina C" at bounding box center [313, 348] width 223 height 11
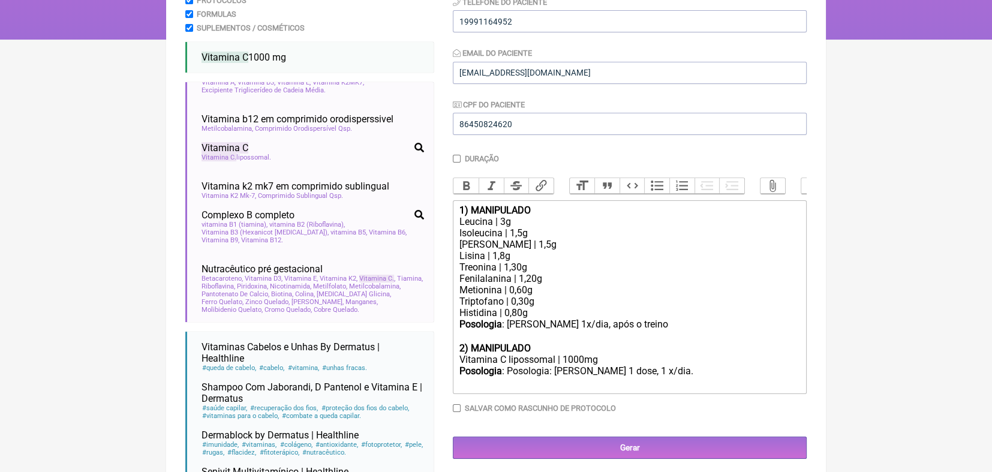
scroll to position [263, 0]
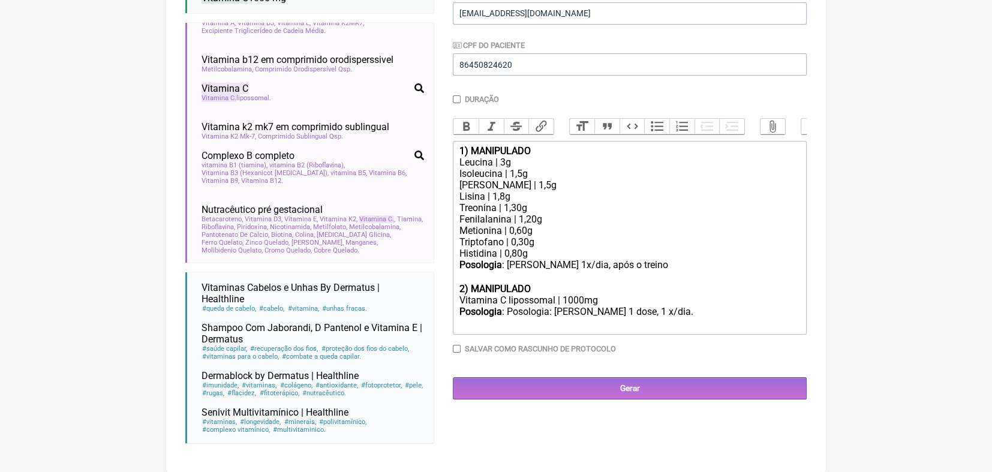
type trix-editor "<div><strong>1) MANIPULADO</strong></div><div>Leucina | 3g</div><div>Isoleucina…"
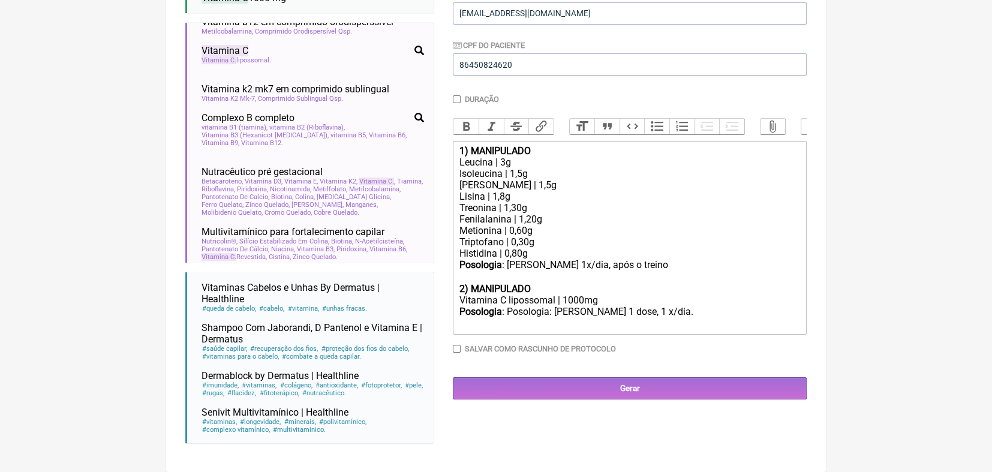
scroll to position [59, 0]
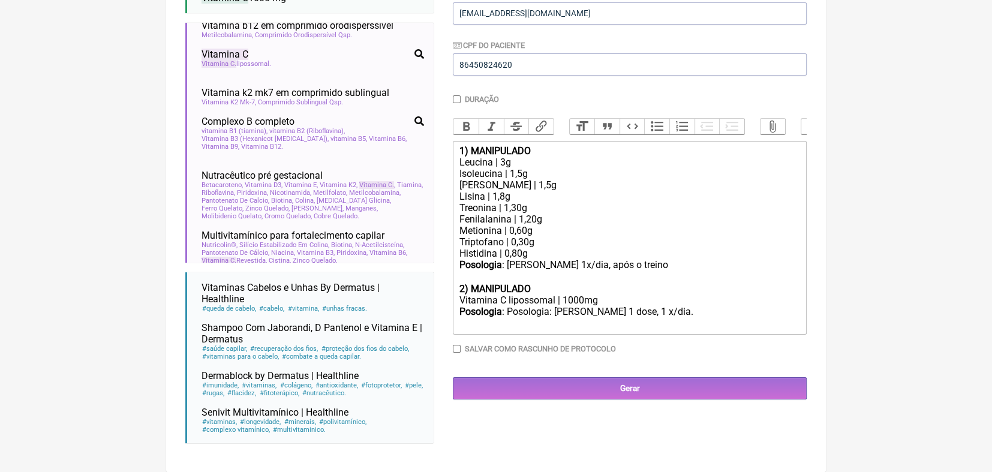
click at [458, 353] on input "Salvar como rascunho de Protocolo" at bounding box center [457, 349] width 8 height 8
checkbox input "true"
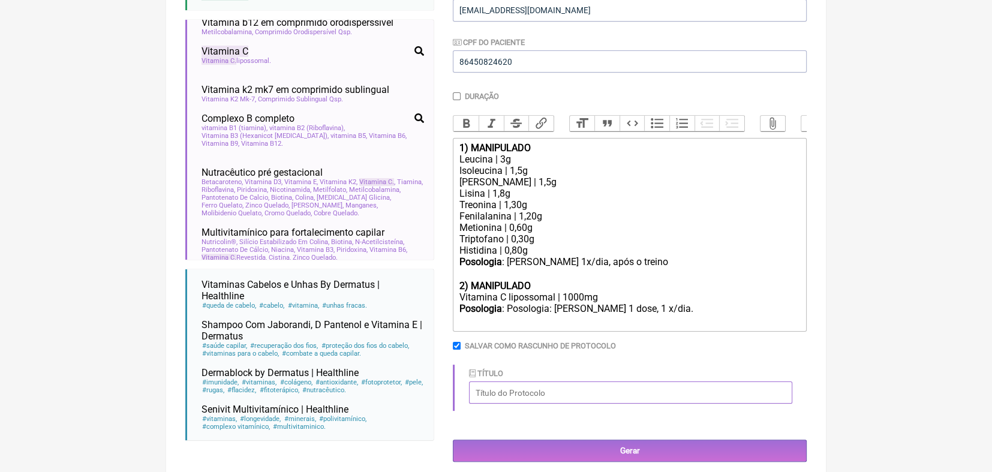
click at [530, 404] on input "Título" at bounding box center [630, 393] width 323 height 22
click at [531, 404] on input "Título" at bounding box center [630, 393] width 323 height 22
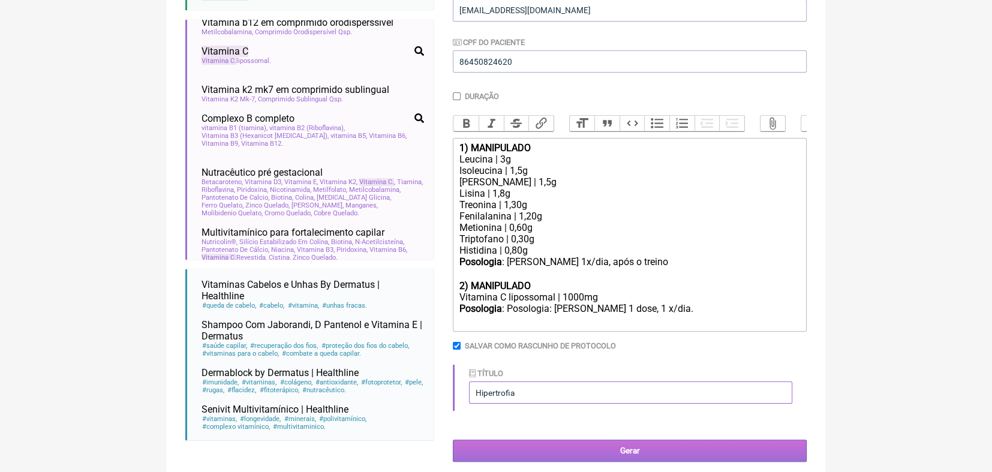
type input "Hipertrofia"
click at [623, 461] on input "Gerar" at bounding box center [630, 451] width 354 height 22
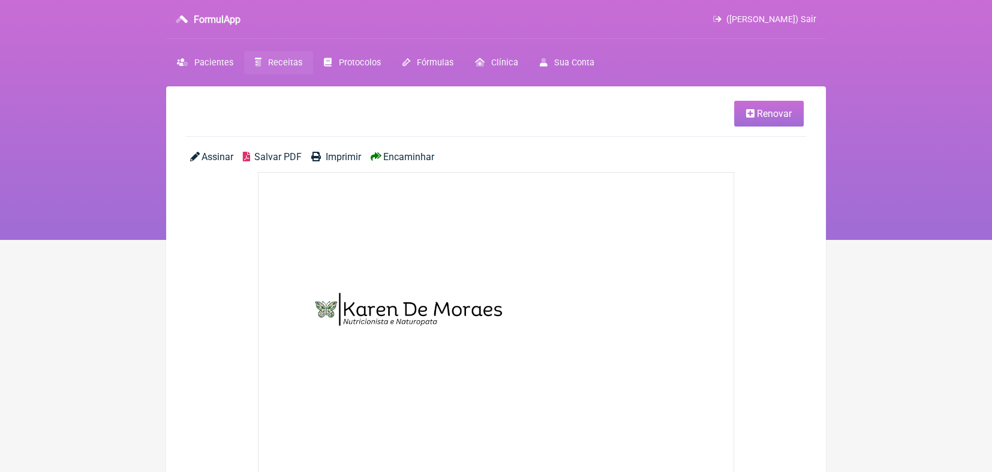
click at [407, 157] on span "Encaminhar" at bounding box center [408, 156] width 51 height 11
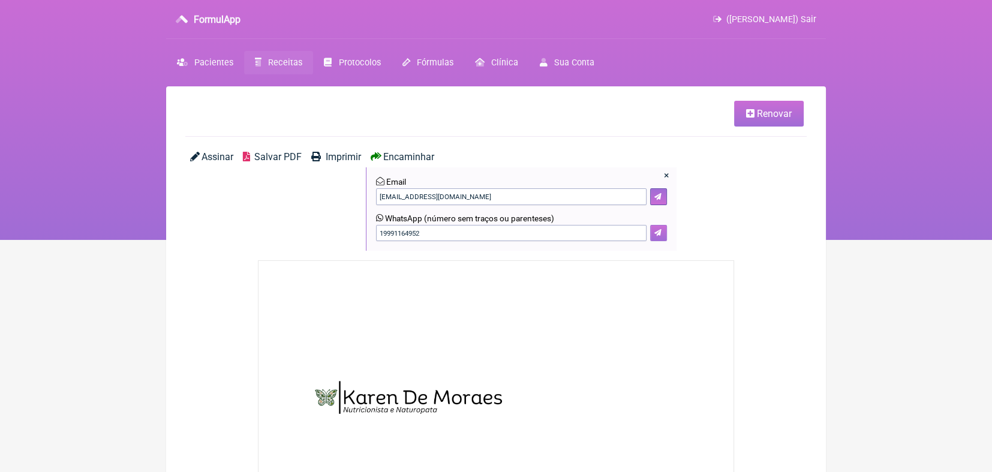
click at [660, 236] on icon at bounding box center [658, 232] width 7 height 7
